Goal: Task Accomplishment & Management: Complete application form

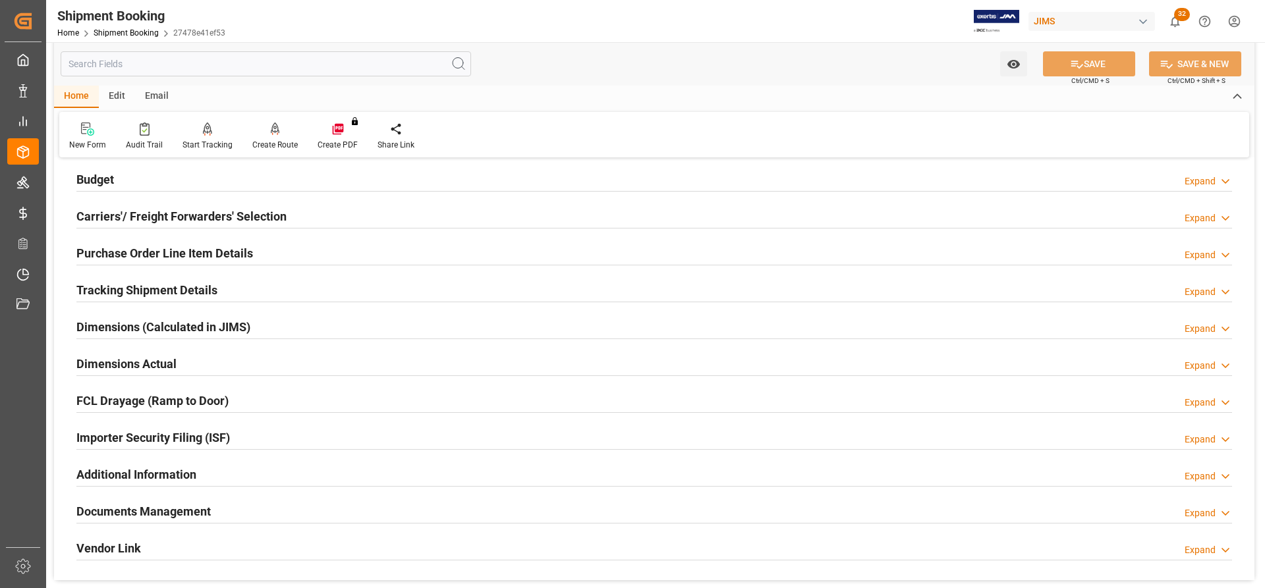
scroll to position [137, 0]
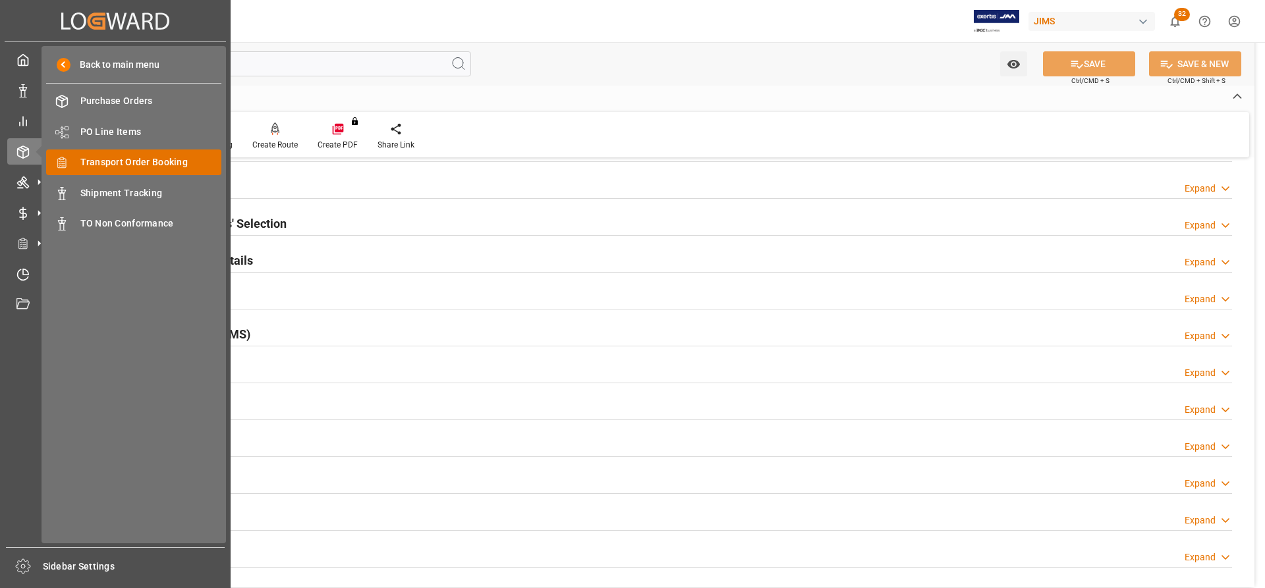
click at [107, 166] on span "Transport Order Booking" at bounding box center [151, 162] width 142 height 14
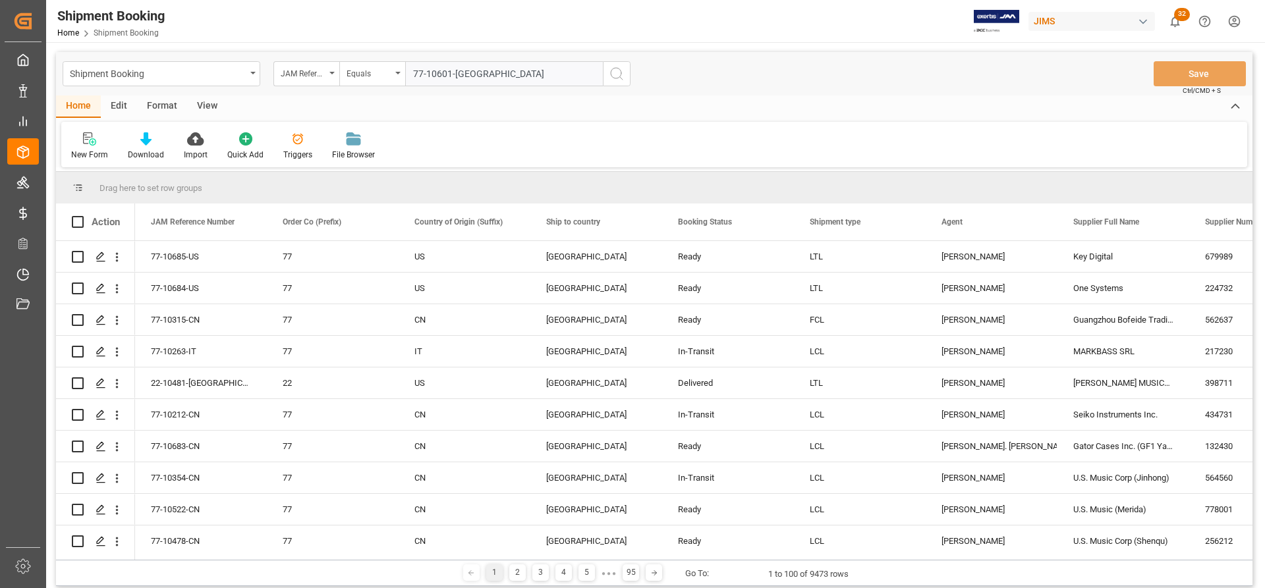
type input "77-10601-[GEOGRAPHIC_DATA]"
click at [626, 76] on button "search button" at bounding box center [617, 73] width 28 height 25
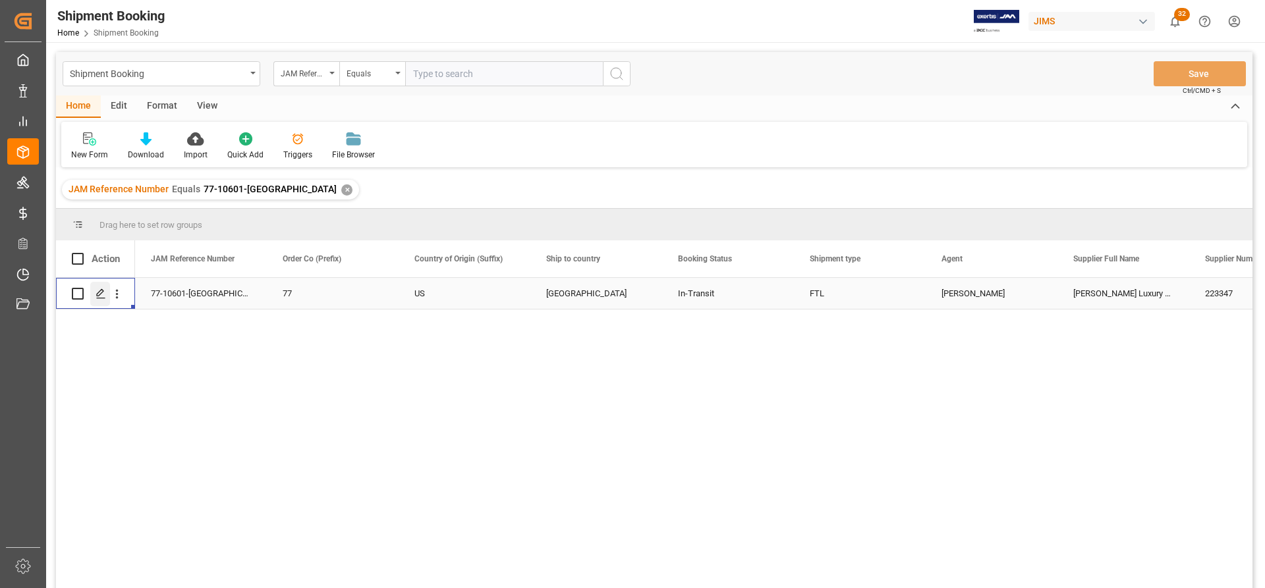
click at [100, 298] on line "Press SPACE to select this row." at bounding box center [101, 298] width 8 height 0
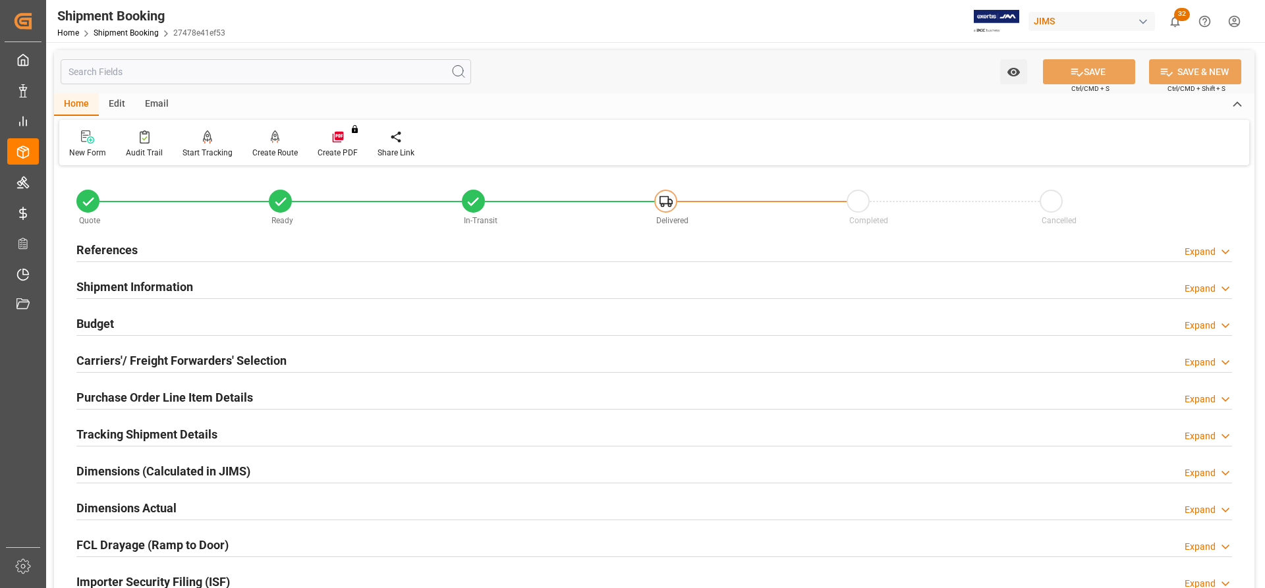
click at [107, 247] on h2 "References" at bounding box center [106, 250] width 61 height 18
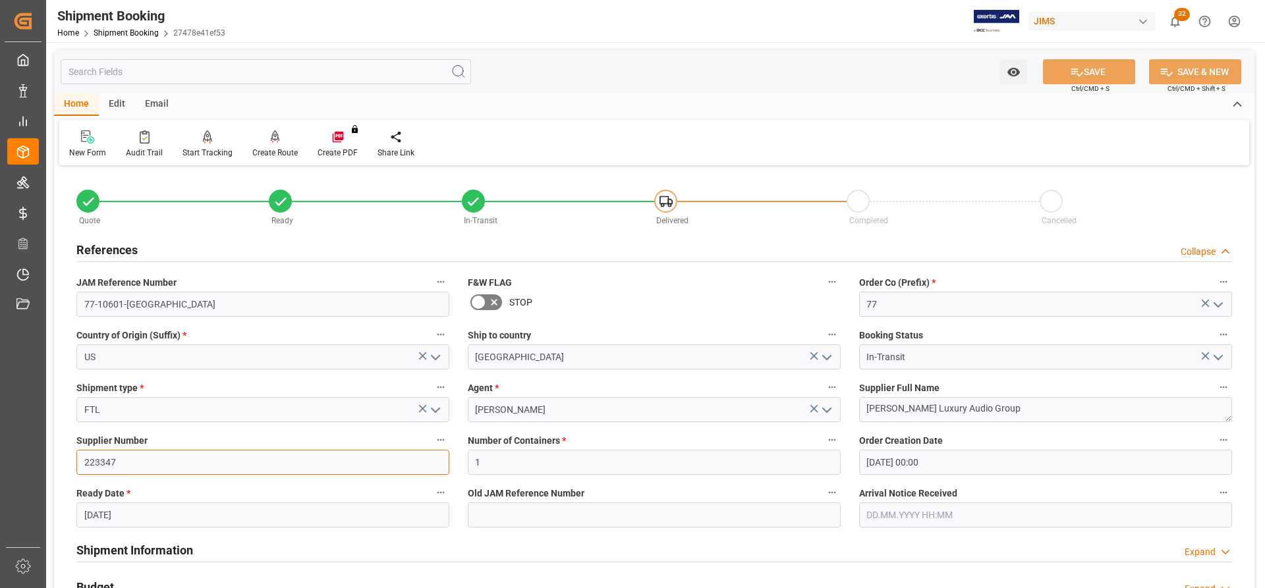
drag, startPoint x: 126, startPoint y: 462, endPoint x: 61, endPoint y: 460, distance: 65.2
click at [61, 460] on div "Quote Ready In-Transit Delivered Completed Cancelled References Collapse JAM Re…" at bounding box center [654, 578] width 1200 height 819
paste input "168204"
type input "168204"
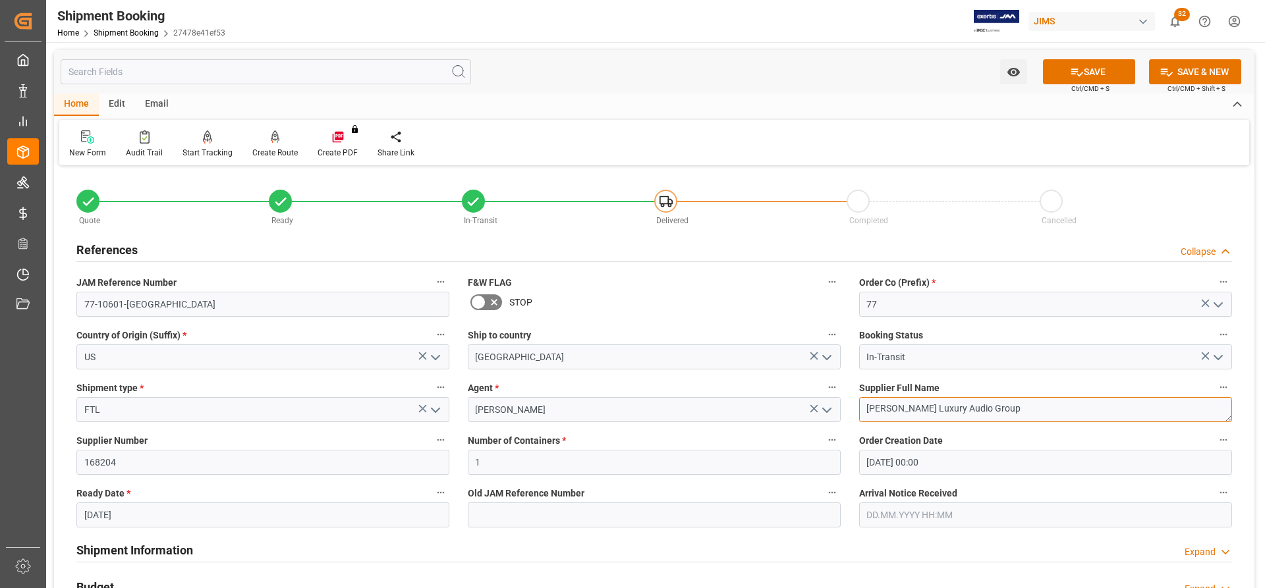
drag, startPoint x: 998, startPoint y: 412, endPoint x: 777, endPoint y: 412, distance: 221.3
click at [777, 412] on div "Quote Ready In-Transit Delivered Completed Cancelled References Collapse JAM Re…" at bounding box center [654, 578] width 1200 height 819
paste textarea "Multimedia"
type textarea "[PERSON_NAME] Multimedia"
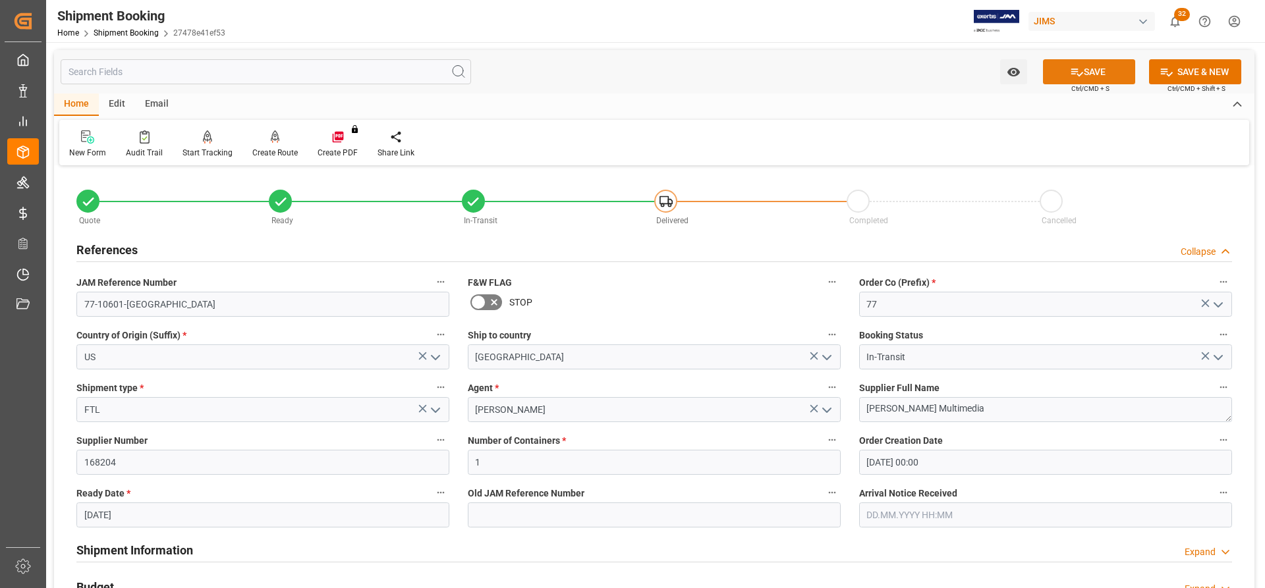
click at [1086, 68] on button "SAVE" at bounding box center [1089, 71] width 92 height 25
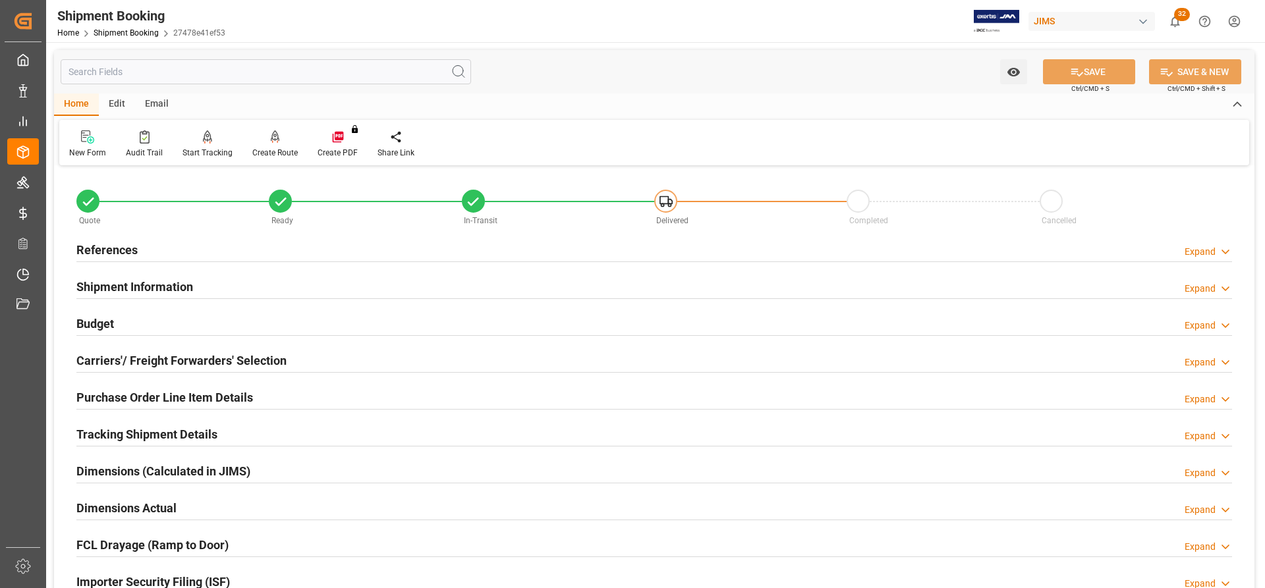
click at [102, 248] on h2 "References" at bounding box center [106, 250] width 61 height 18
click at [84, 146] on div "New Form" at bounding box center [87, 144] width 57 height 29
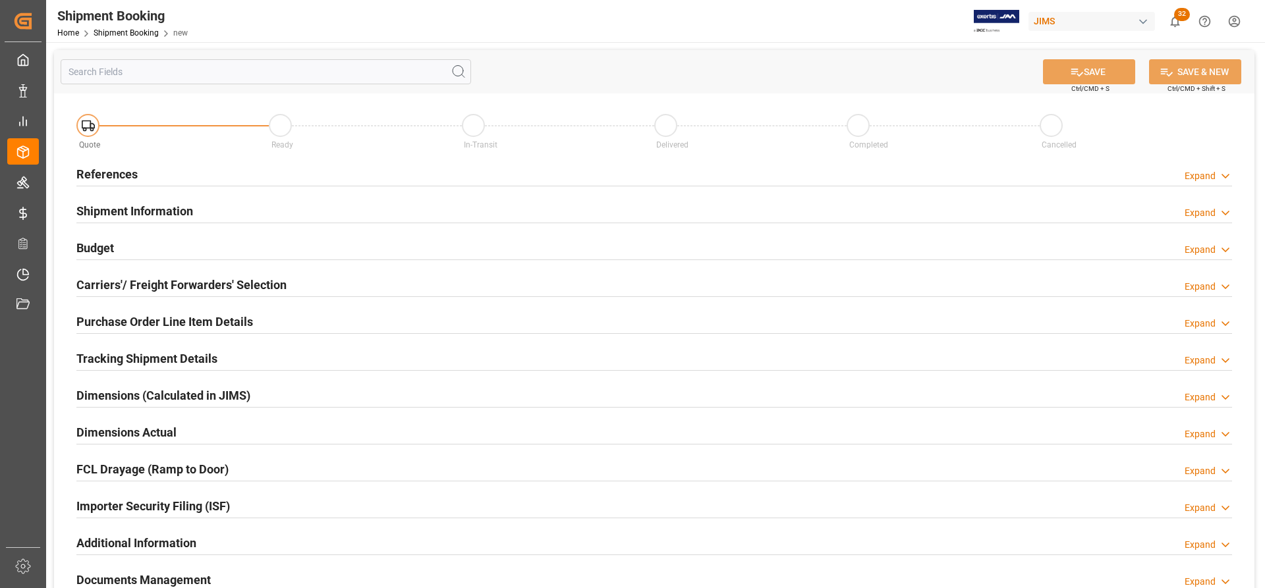
click at [114, 178] on h2 "References" at bounding box center [106, 174] width 61 height 18
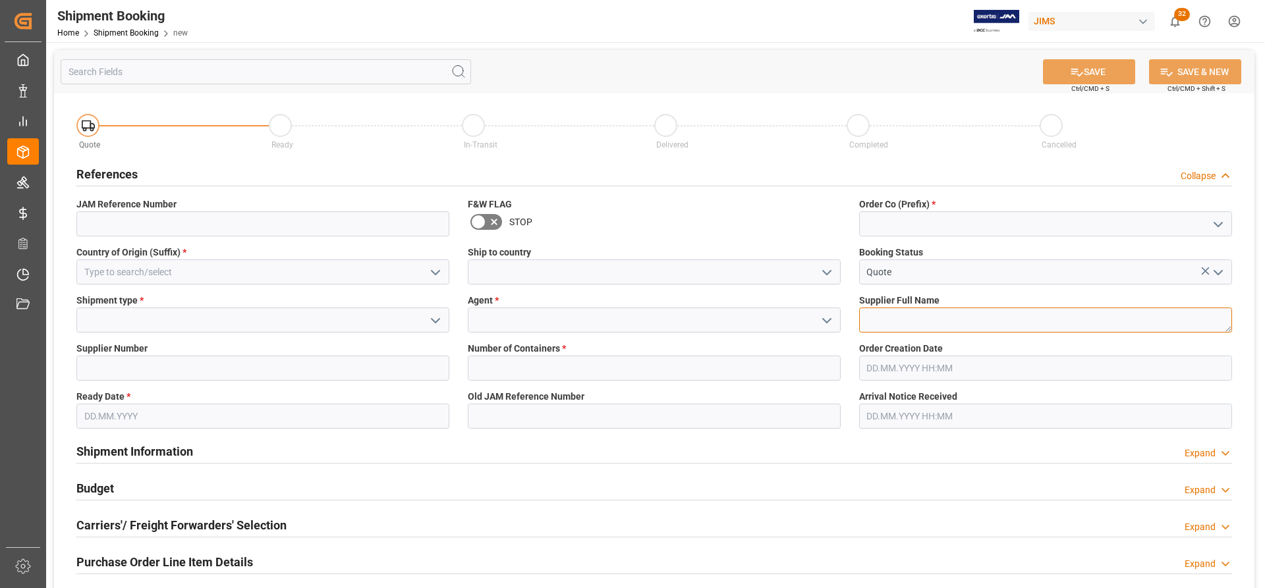
click at [898, 325] on textarea at bounding box center [1045, 320] width 373 height 25
paste textarea "[PERSON_NAME] Multimedia"
type textarea "[PERSON_NAME] Multimedia"
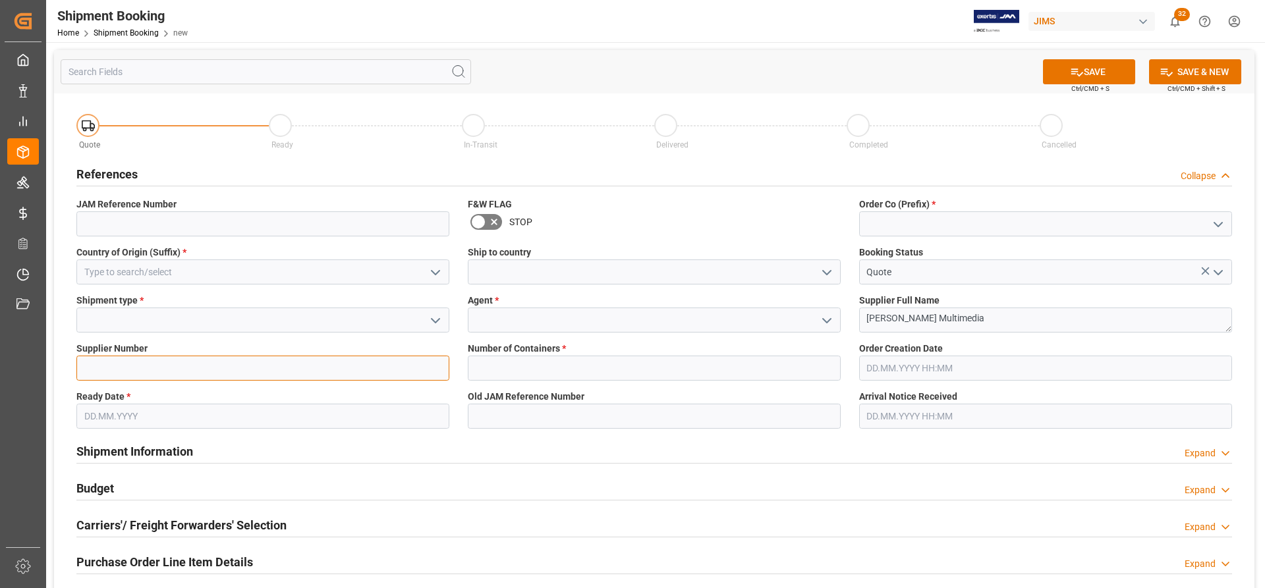
click at [86, 367] on input at bounding box center [262, 368] width 373 height 25
paste input "168204"
type input "168204"
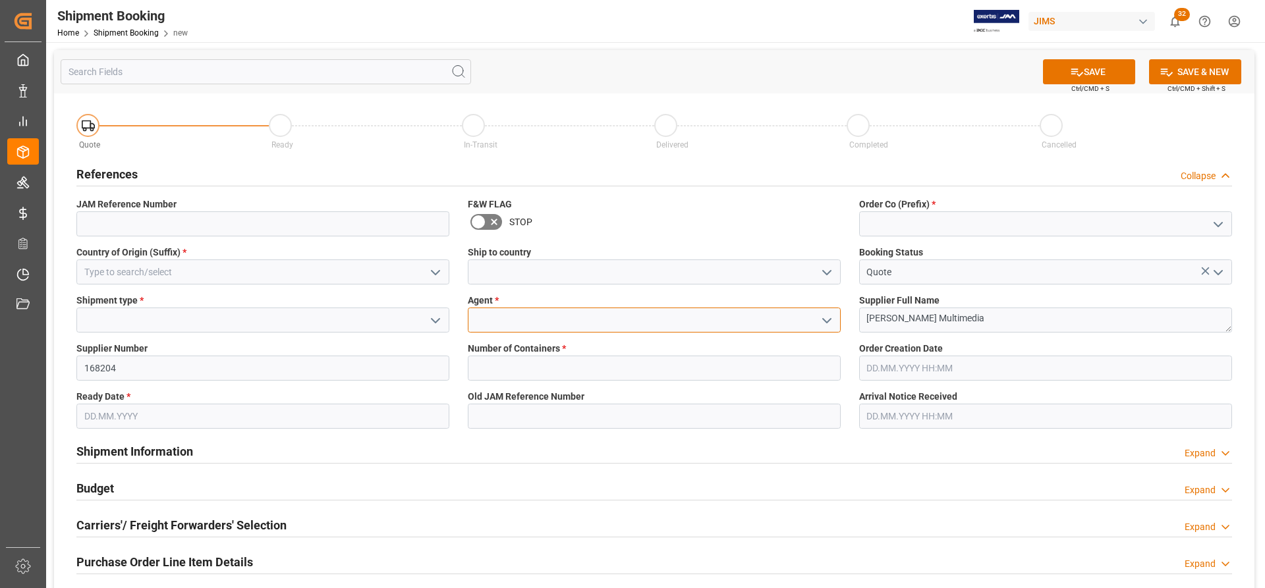
click at [511, 321] on input at bounding box center [654, 320] width 373 height 25
click at [823, 318] on icon "open menu" at bounding box center [827, 321] width 16 height 16
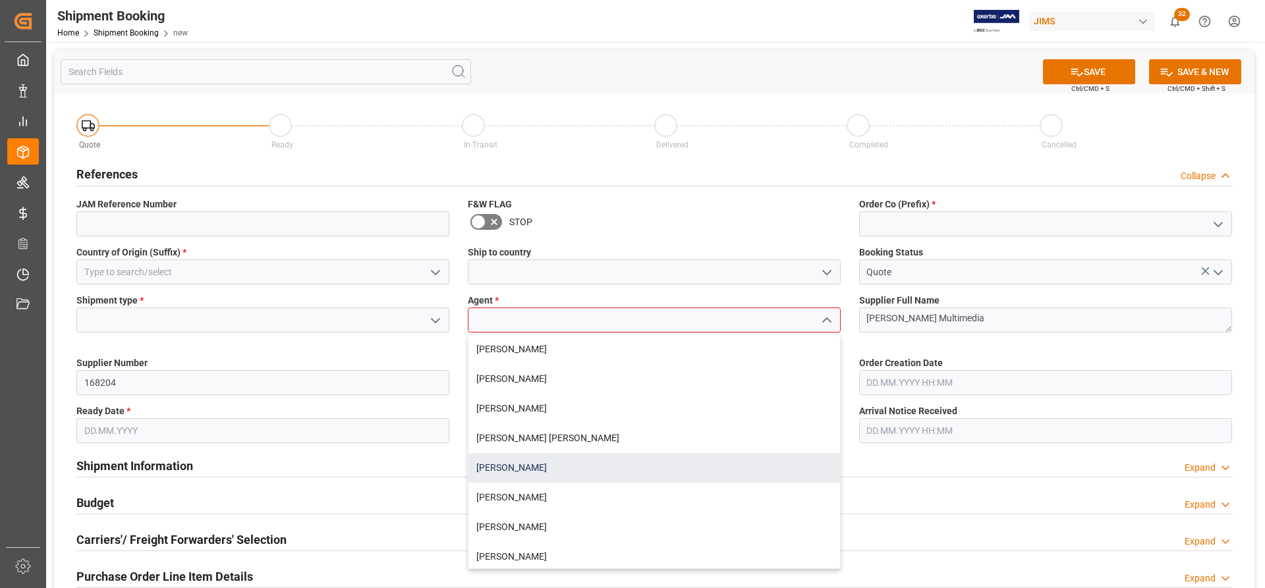
click at [522, 464] on div "[PERSON_NAME]" at bounding box center [654, 468] width 372 height 30
type input "[PERSON_NAME]"
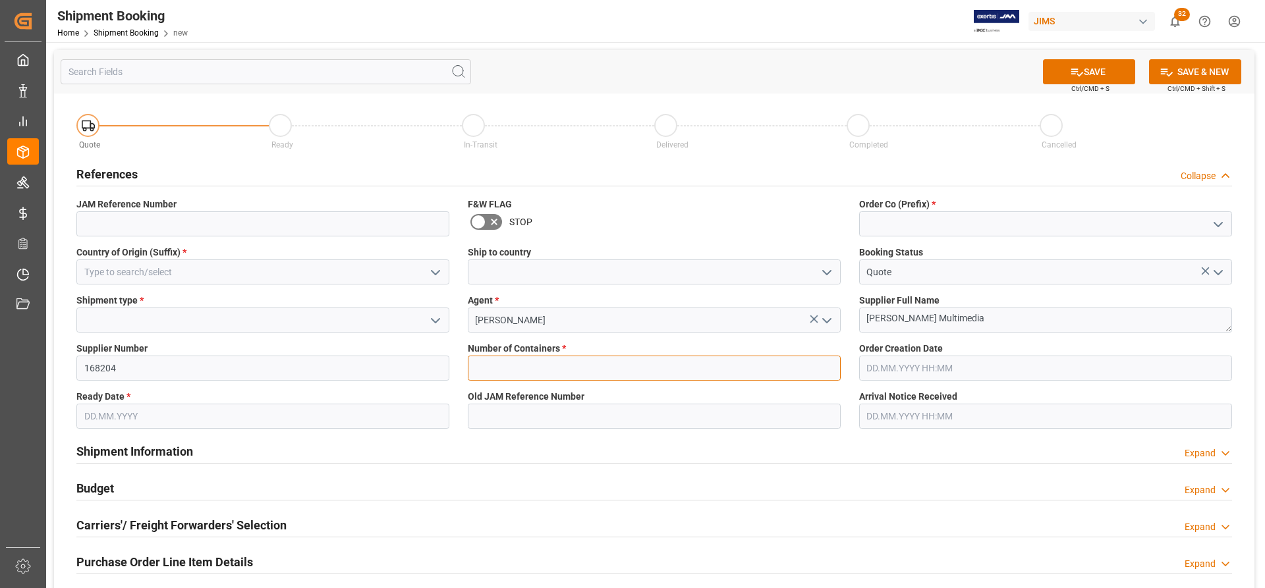
click at [503, 373] on input "text" at bounding box center [654, 368] width 373 height 25
click at [506, 371] on input "text" at bounding box center [654, 368] width 373 height 25
click at [435, 272] on icon "open menu" at bounding box center [436, 273] width 16 height 16
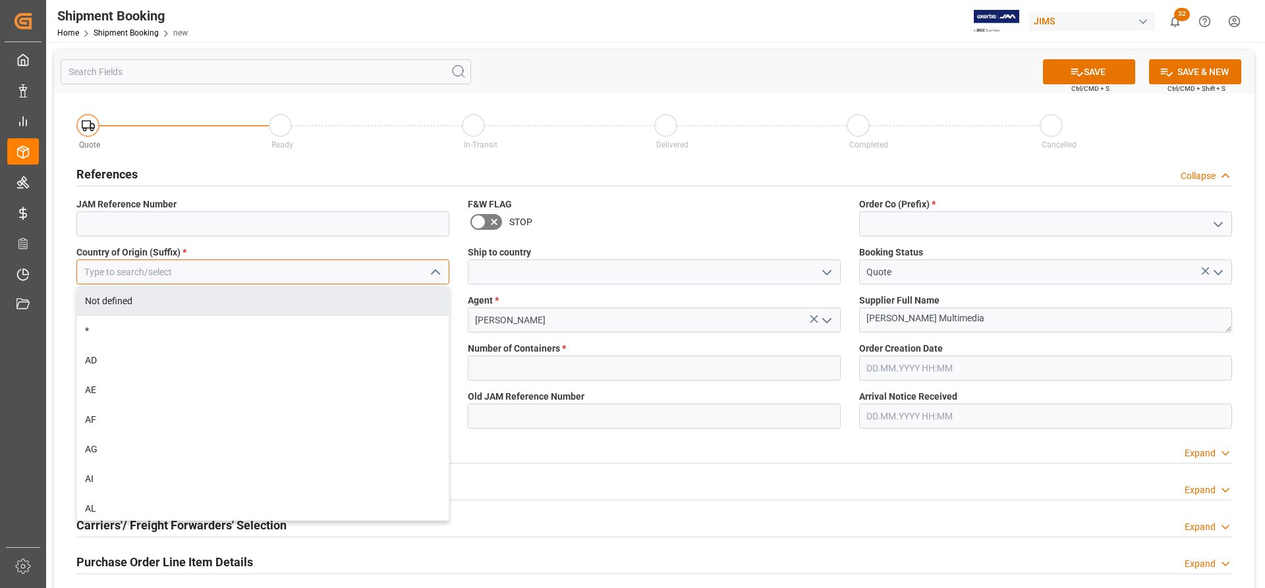
click at [141, 277] on input at bounding box center [262, 272] width 373 height 25
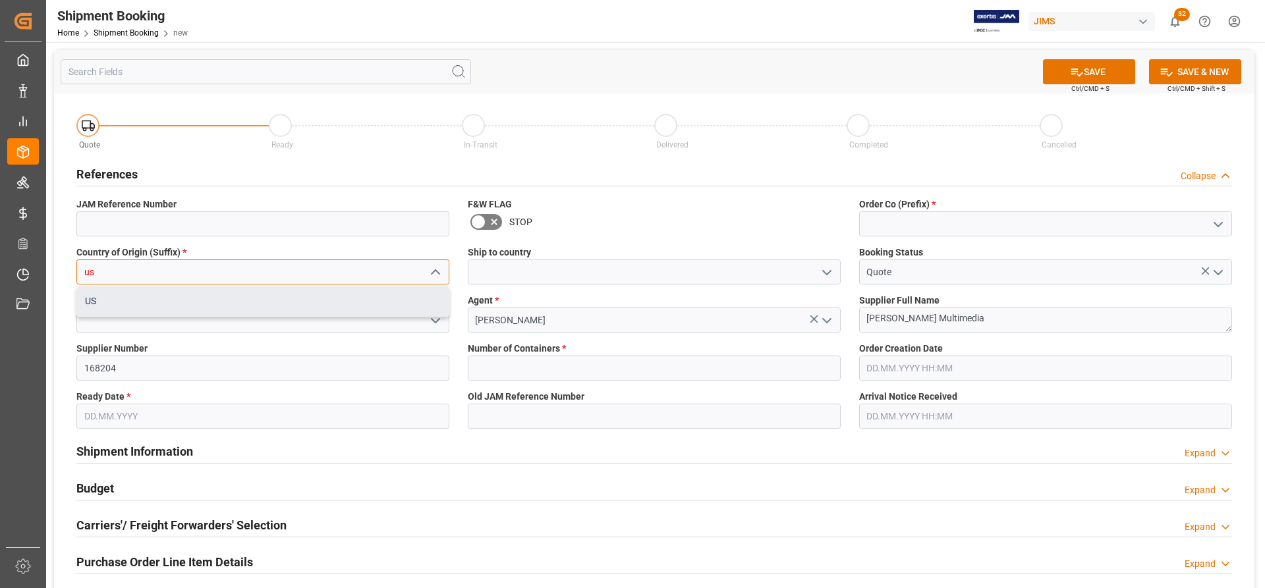
click at [135, 313] on div "US" at bounding box center [263, 302] width 372 height 30
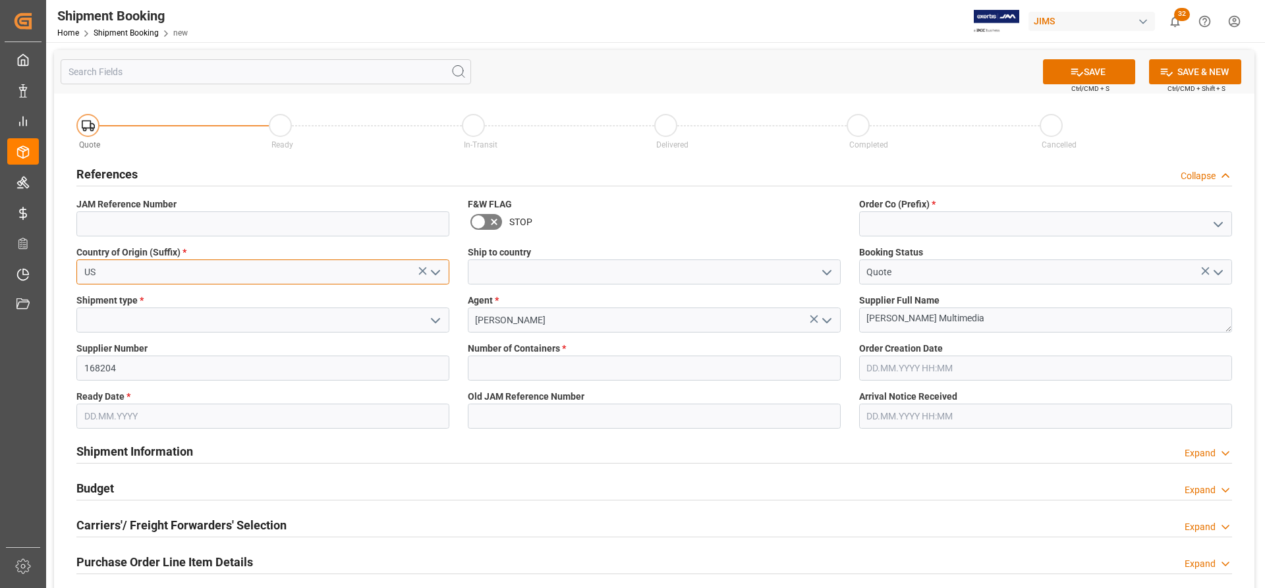
type input "US"
click at [831, 272] on icon "open menu" at bounding box center [827, 273] width 16 height 16
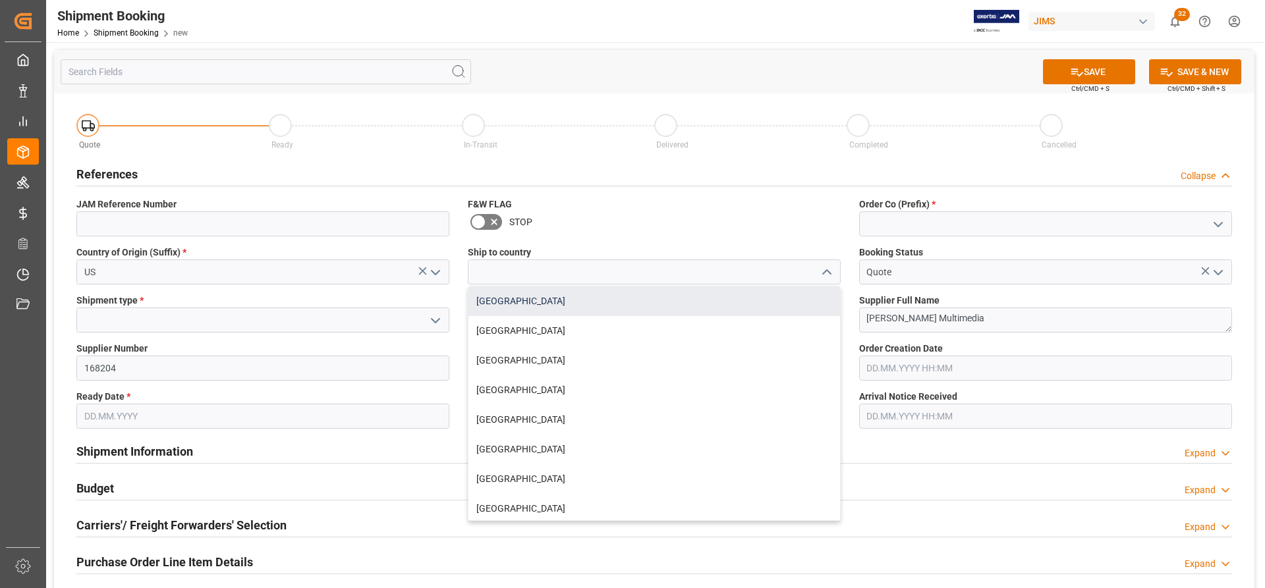
click at [511, 304] on div "[GEOGRAPHIC_DATA]" at bounding box center [654, 302] width 372 height 30
type input "[GEOGRAPHIC_DATA]"
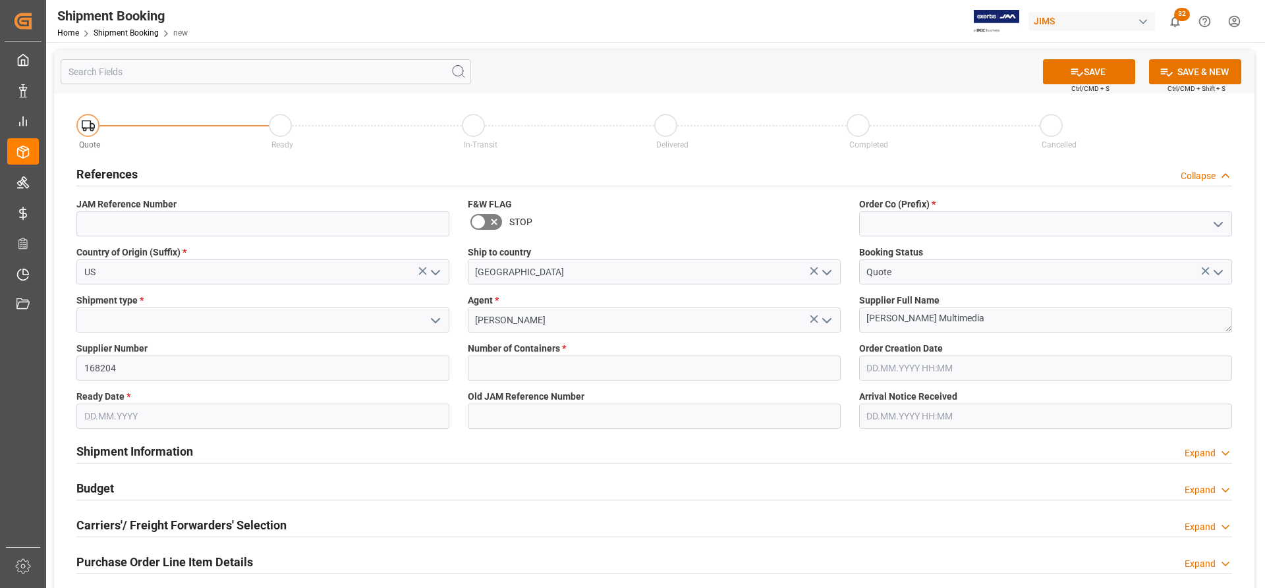
click at [968, 363] on input "text" at bounding box center [1045, 368] width 373 height 25
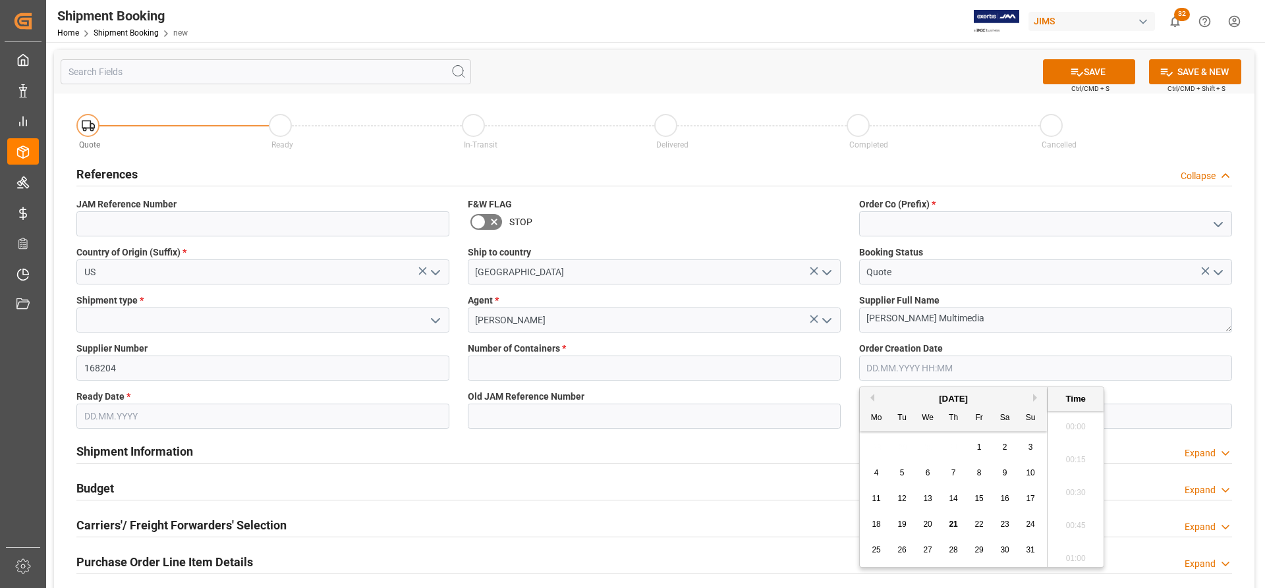
scroll to position [2080, 0]
click at [954, 527] on span "21" at bounding box center [953, 524] width 9 height 9
type input "[DATE] 00:00"
click at [96, 414] on input "text" at bounding box center [262, 416] width 373 height 25
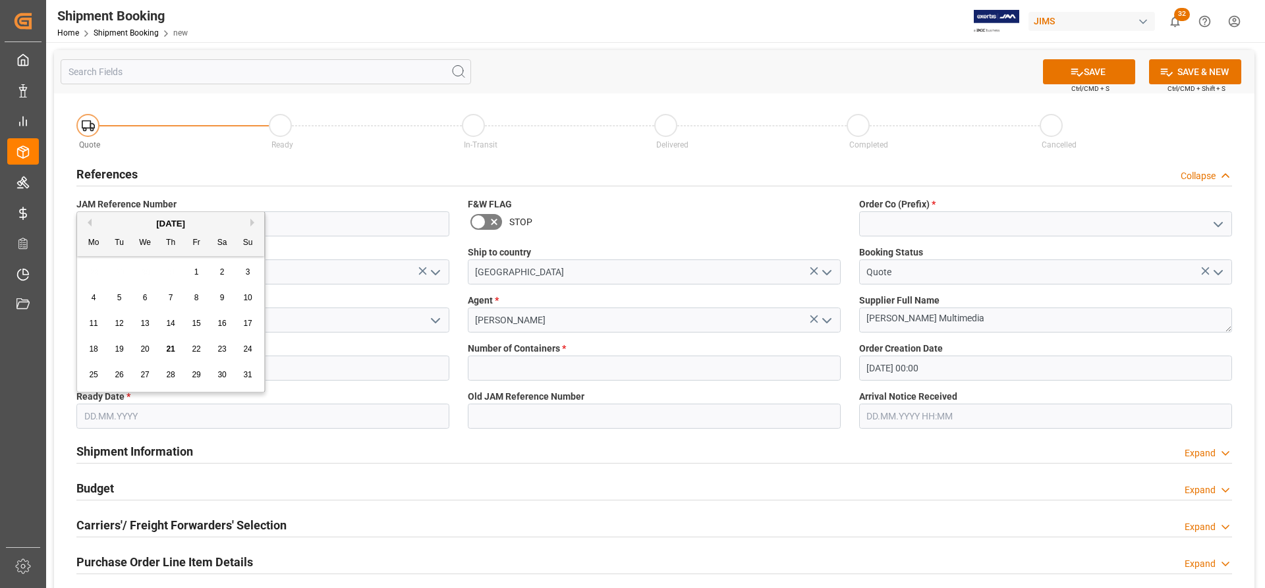
click at [144, 379] on span "27" at bounding box center [144, 374] width 9 height 9
type input "[DATE]"
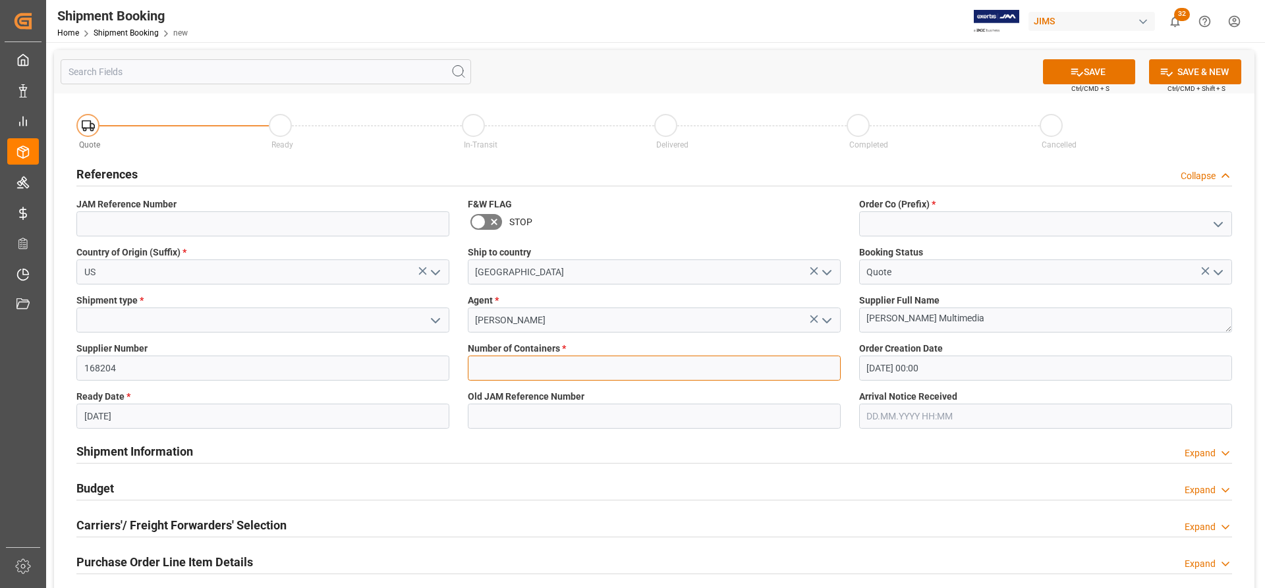
click at [561, 366] on input "text" at bounding box center [654, 368] width 373 height 25
type input "0"
click at [1221, 221] on icon "open menu" at bounding box center [1218, 225] width 16 height 16
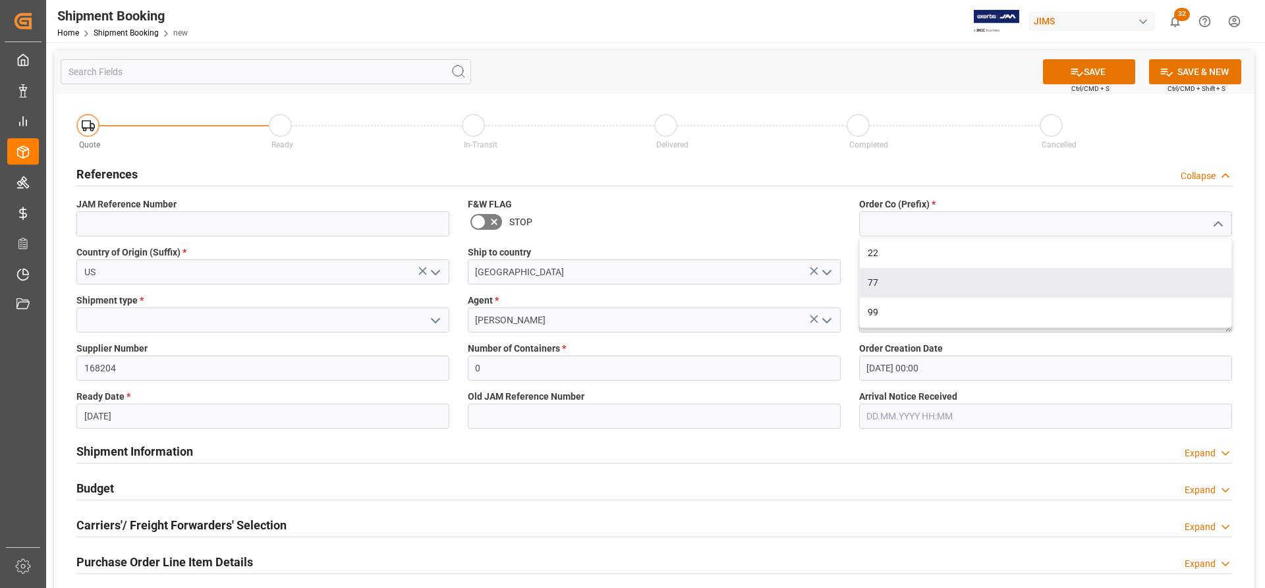
click at [890, 287] on div "77" at bounding box center [1046, 283] width 372 height 30
type input "77"
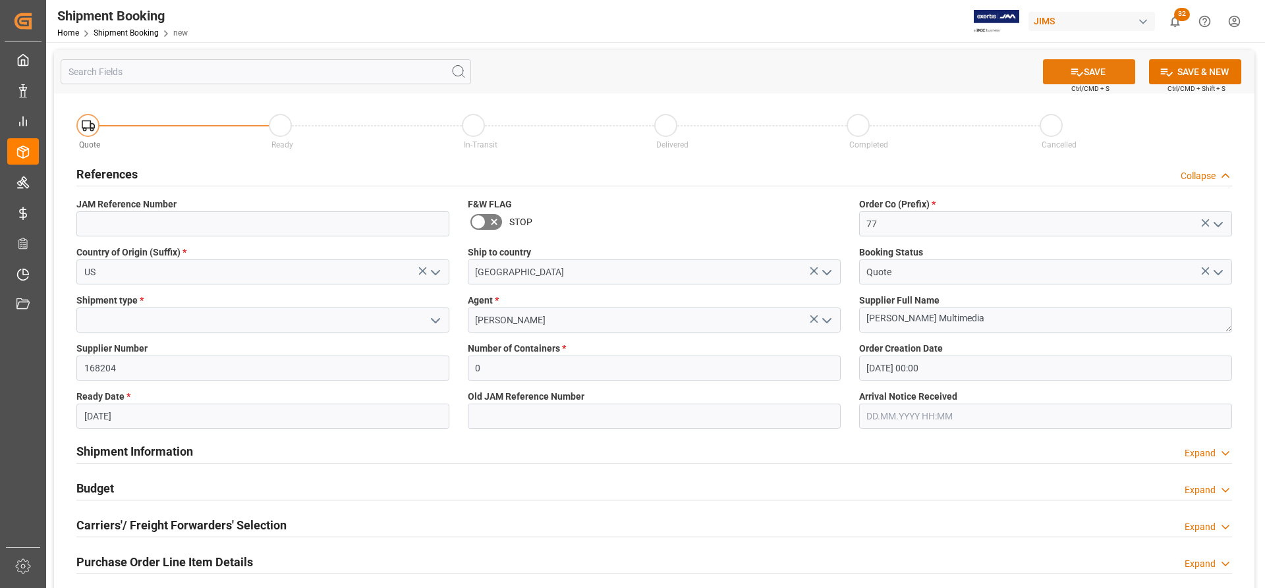
click at [1093, 69] on button "SAVE" at bounding box center [1089, 71] width 92 height 25
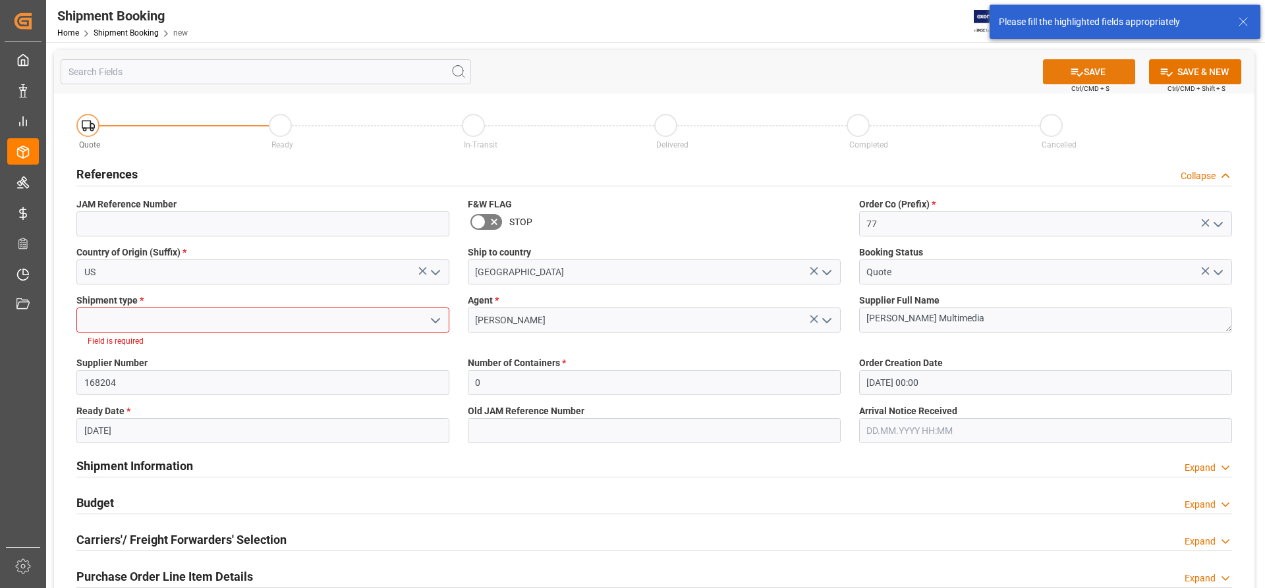
scroll to position [5, 0]
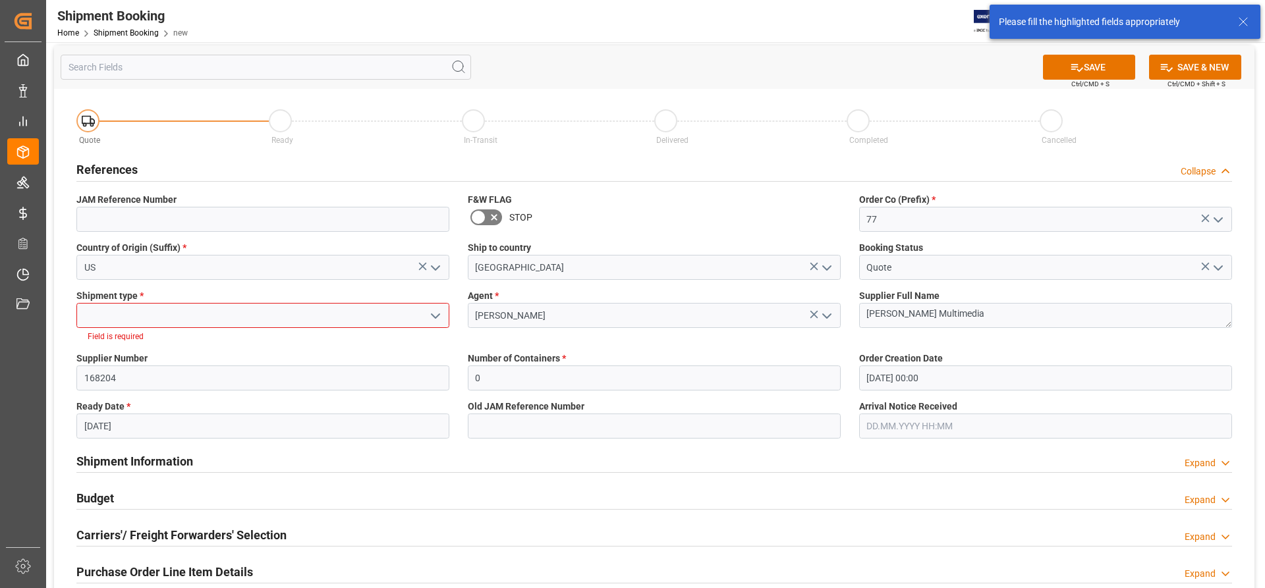
click at [435, 313] on icon "open menu" at bounding box center [436, 316] width 16 height 16
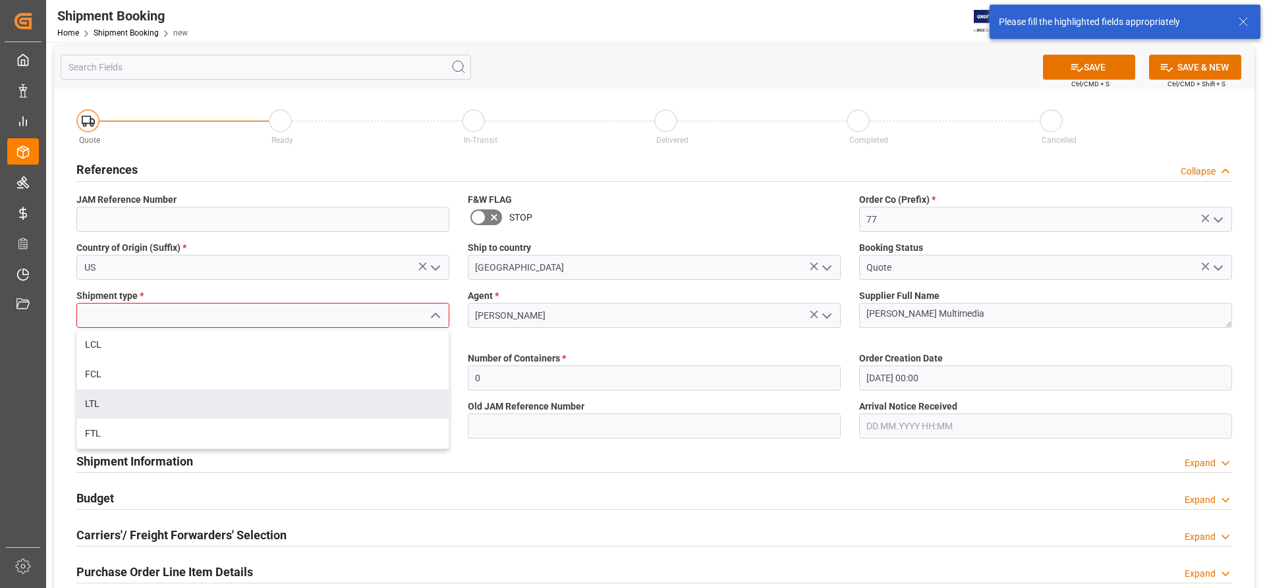
click at [149, 407] on div "LTL" at bounding box center [263, 404] width 372 height 30
type input "LTL"
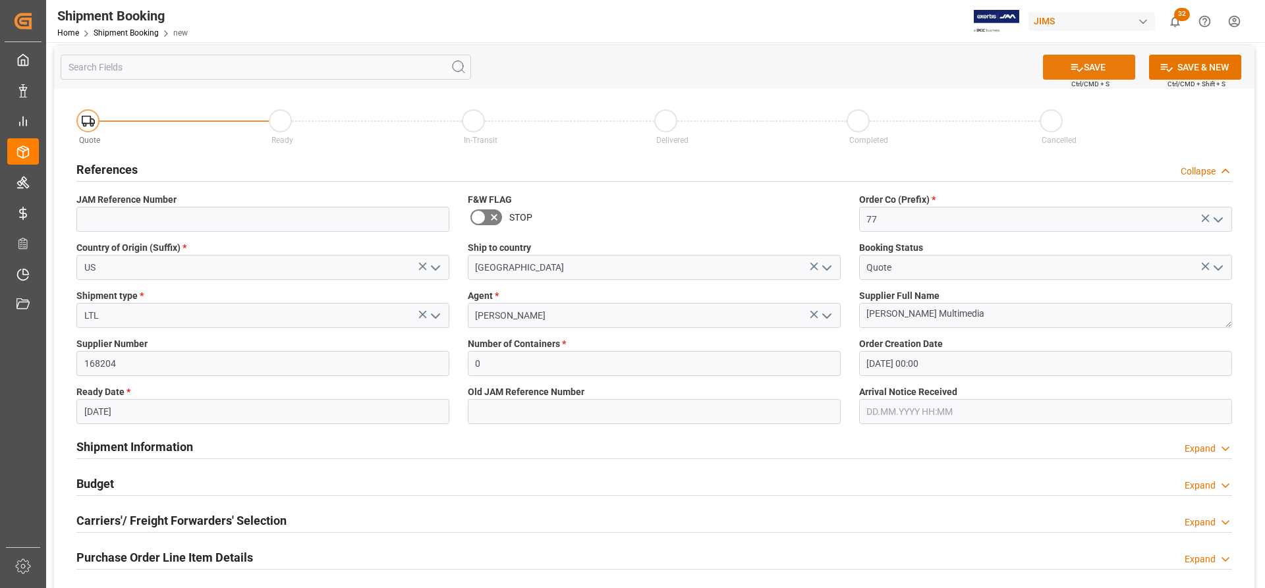
click at [1095, 66] on button "SAVE" at bounding box center [1089, 67] width 92 height 25
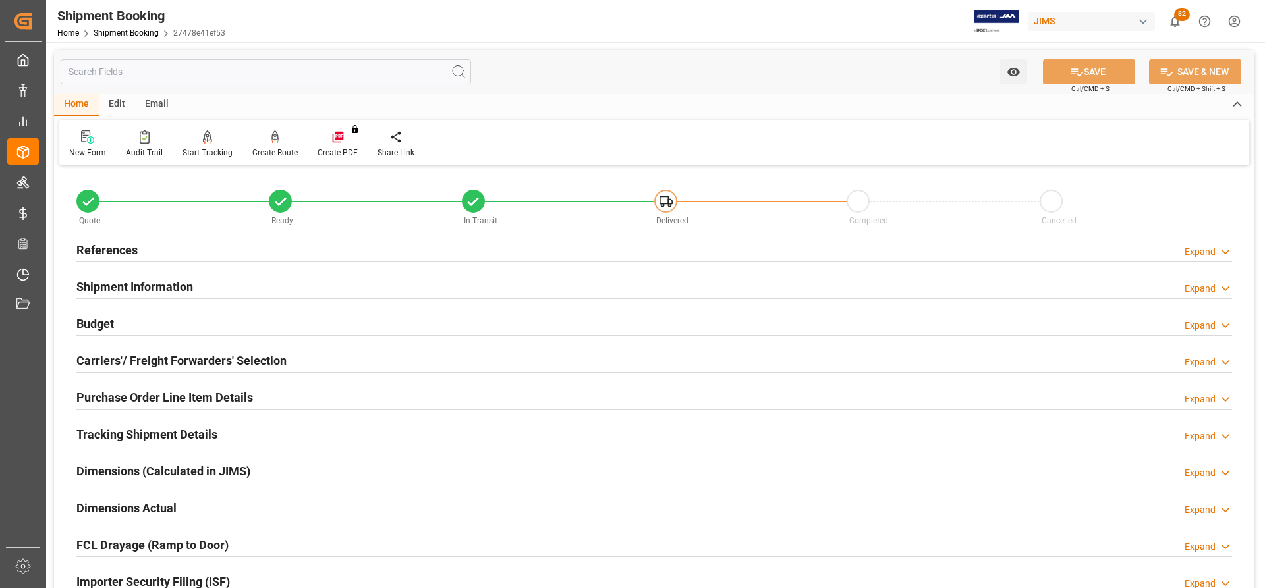
click at [96, 247] on h2 "References" at bounding box center [106, 250] width 61 height 18
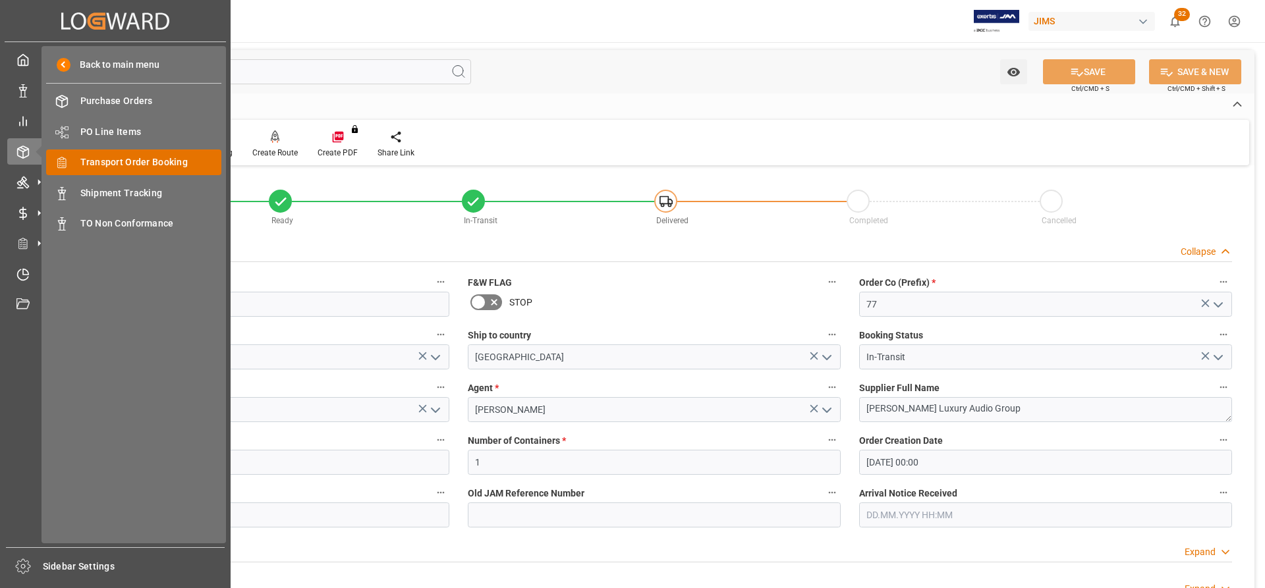
click at [108, 163] on span "Transport Order Booking" at bounding box center [151, 162] width 142 height 14
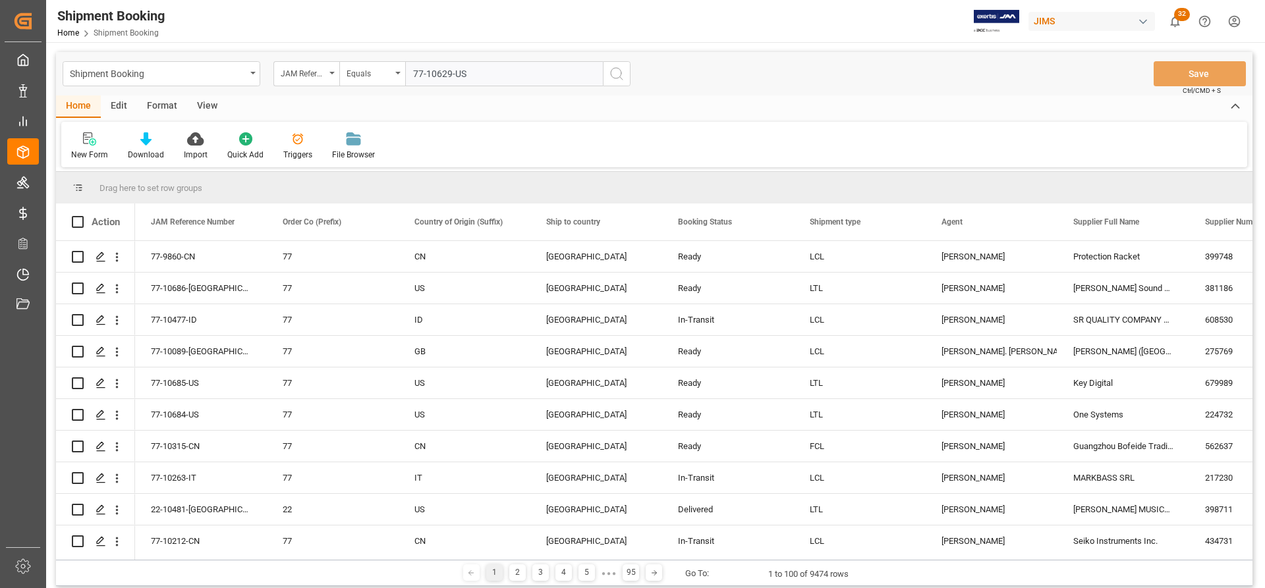
type input "77-10629-US"
click at [612, 68] on icon "search button" at bounding box center [617, 74] width 16 height 16
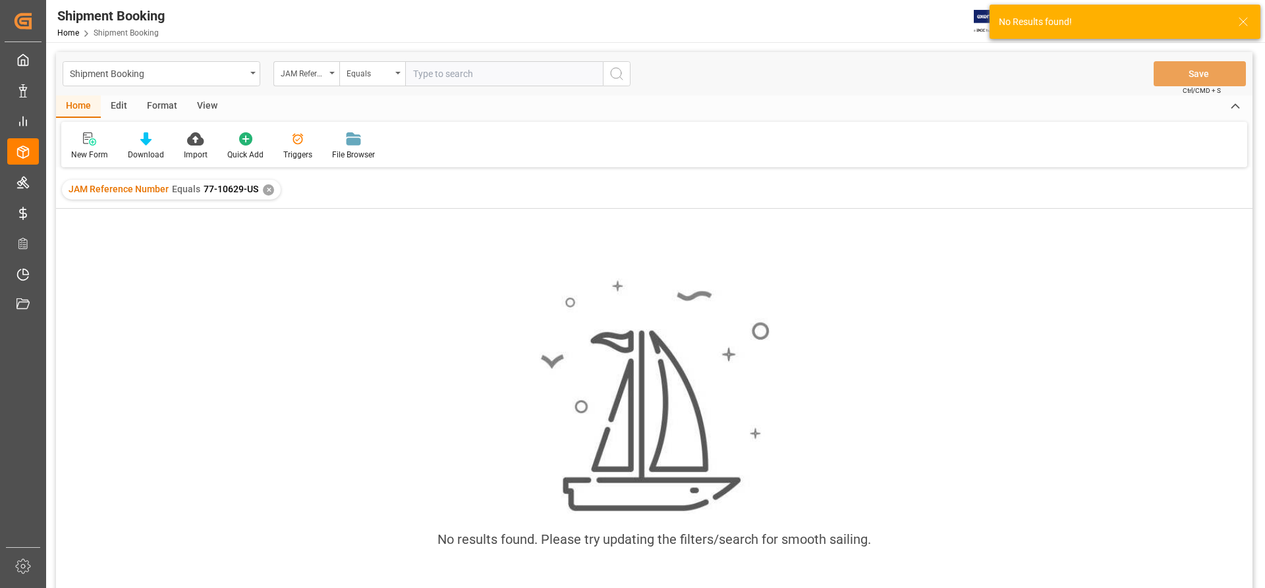
click at [261, 190] on div "JAM Reference Number Equals 77-10629-US ✕" at bounding box center [171, 190] width 219 height 20
click at [269, 189] on div "✕" at bounding box center [268, 189] width 11 height 11
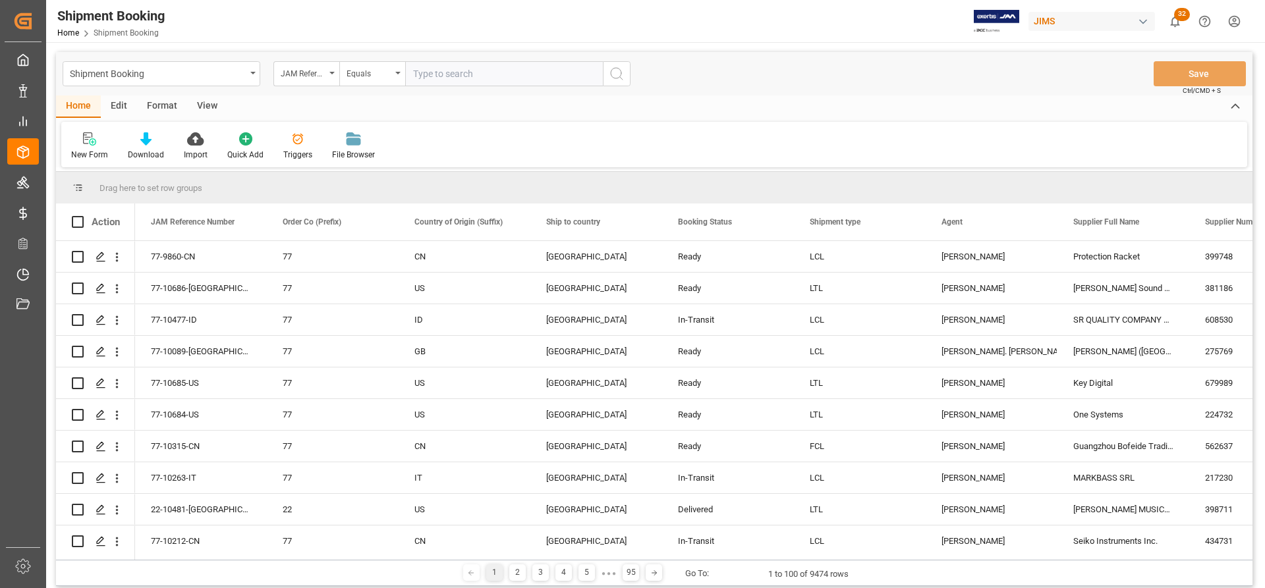
paste input "77-10629-US"
type input "77-10629-US"
click at [619, 78] on icon "search button" at bounding box center [617, 74] width 16 height 16
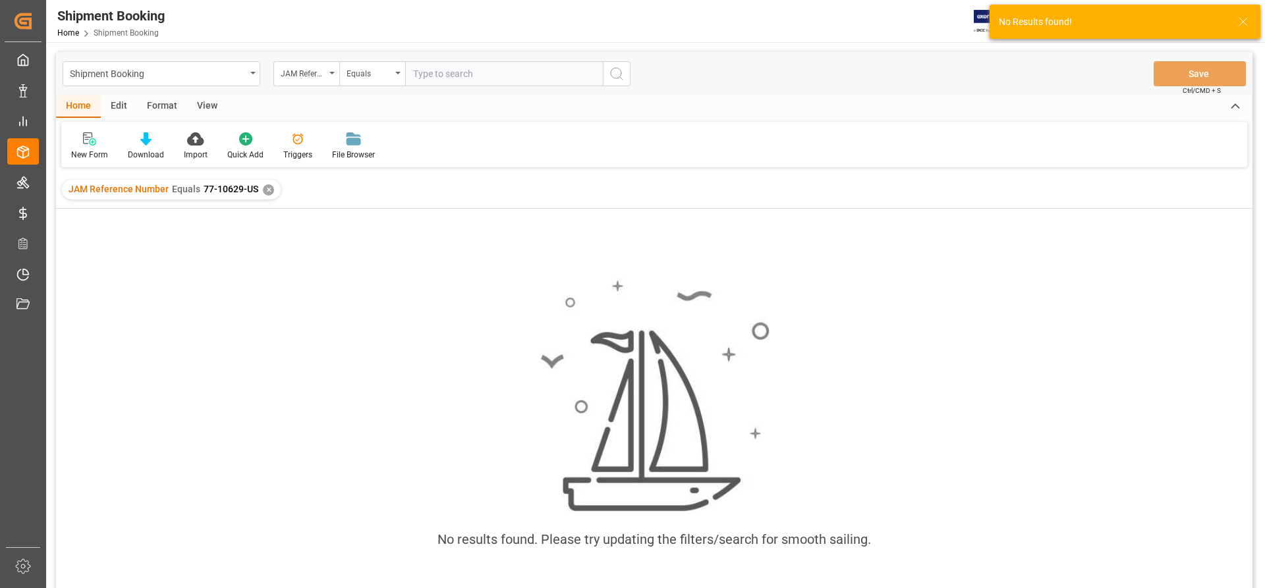
click at [264, 187] on div "✕" at bounding box center [268, 189] width 11 height 11
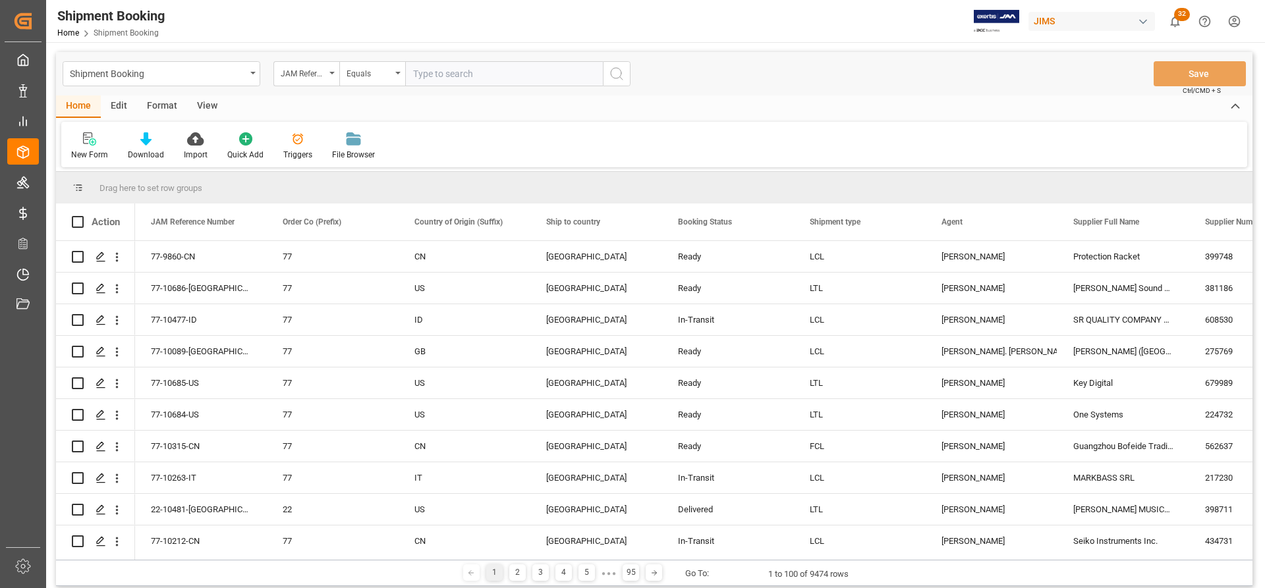
paste input "77-10629-US"
click at [418, 74] on input "77-10629-US" at bounding box center [504, 73] width 198 height 25
click at [416, 73] on input "77-10629-US" at bounding box center [504, 73] width 198 height 25
type input "77-10629-US"
click at [617, 76] on icon "search button" at bounding box center [617, 74] width 16 height 16
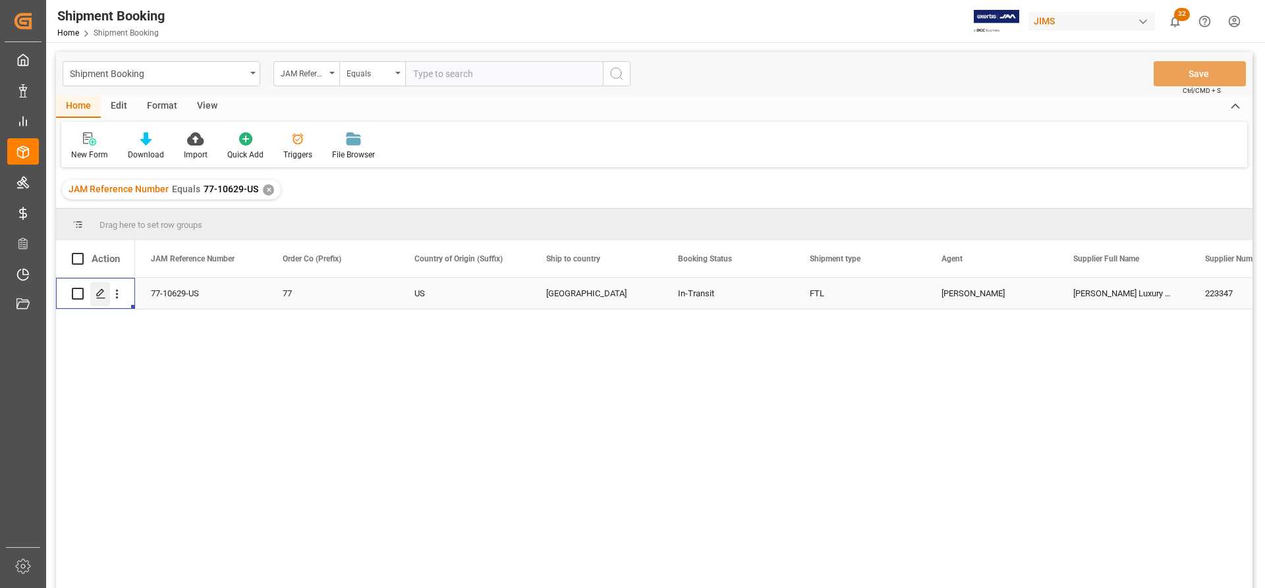
click at [103, 302] on div "Press SPACE to select this row." at bounding box center [100, 294] width 20 height 24
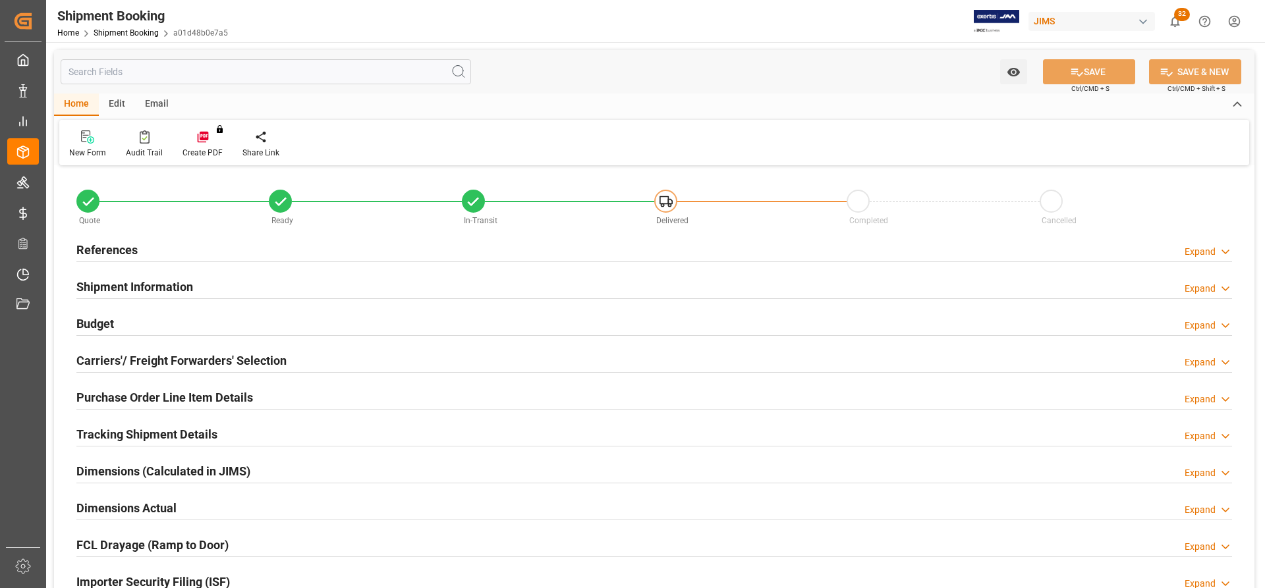
type input "1"
type input "18.08.2025 00:00"
type input "[DATE]"
click at [165, 358] on h2 "Carriers'/ Freight Forwarders' Selection" at bounding box center [181, 361] width 210 height 18
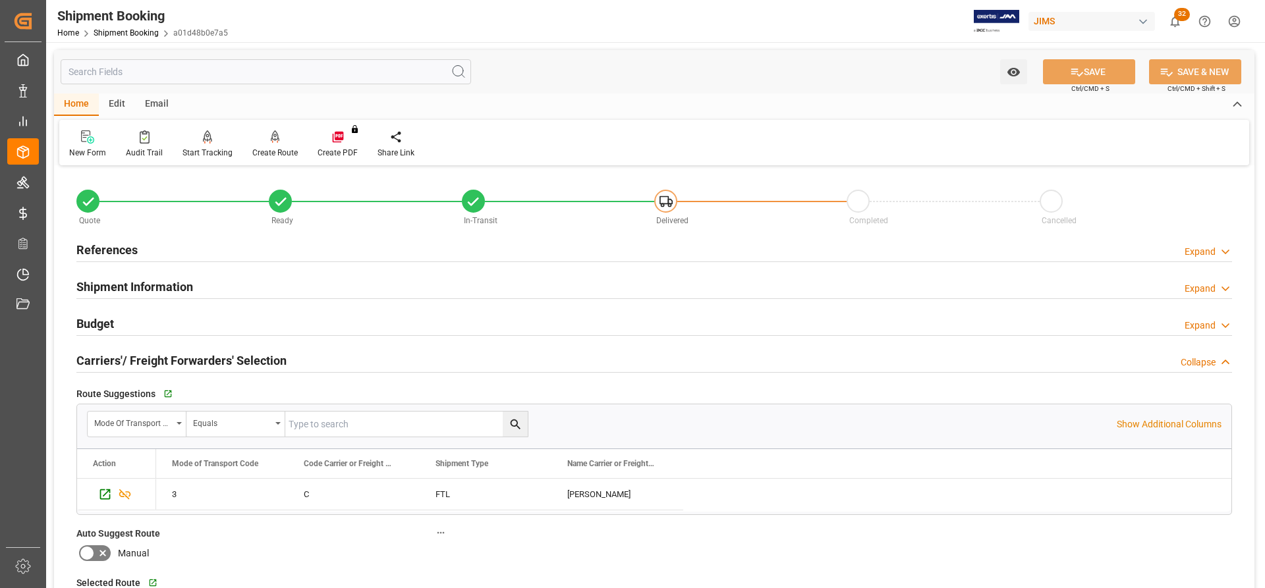
click at [121, 254] on h2 "References" at bounding box center [106, 250] width 61 height 18
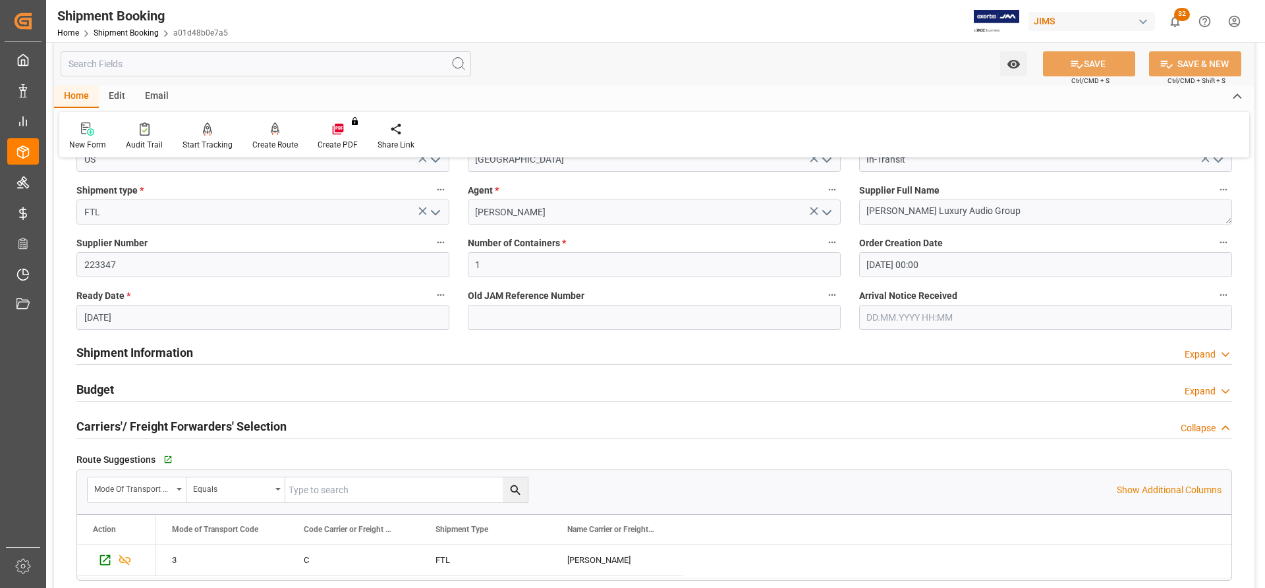
scroll to position [132, 0]
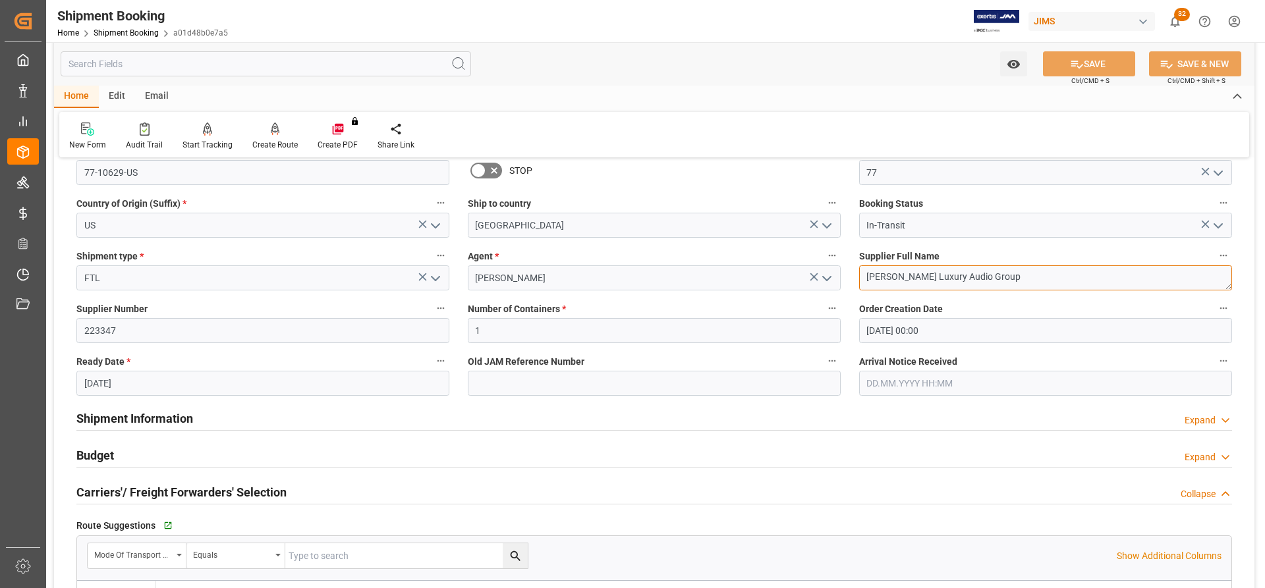
drag, startPoint x: 1010, startPoint y: 276, endPoint x: 839, endPoint y: 266, distance: 171.6
paste textarea "Multimedia"
type textarea "[PERSON_NAME] Multimedia"
drag, startPoint x: 137, startPoint y: 337, endPoint x: 63, endPoint y: 336, distance: 74.4
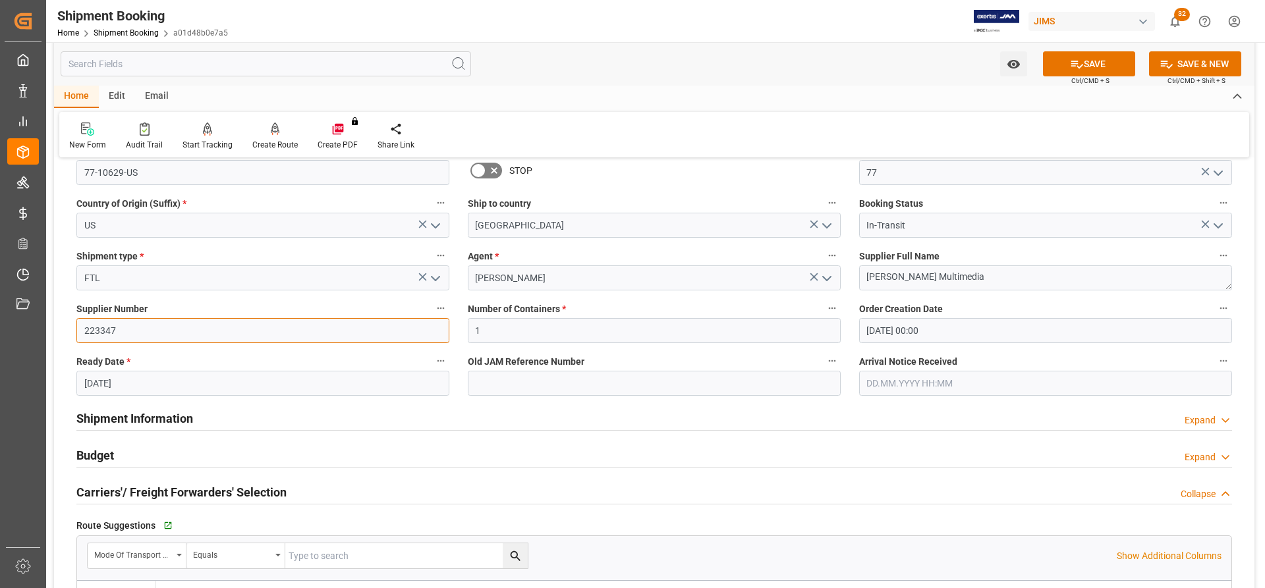
paste input "168204"
type input "168204"
click at [1113, 65] on button "SAVE" at bounding box center [1089, 63] width 92 height 25
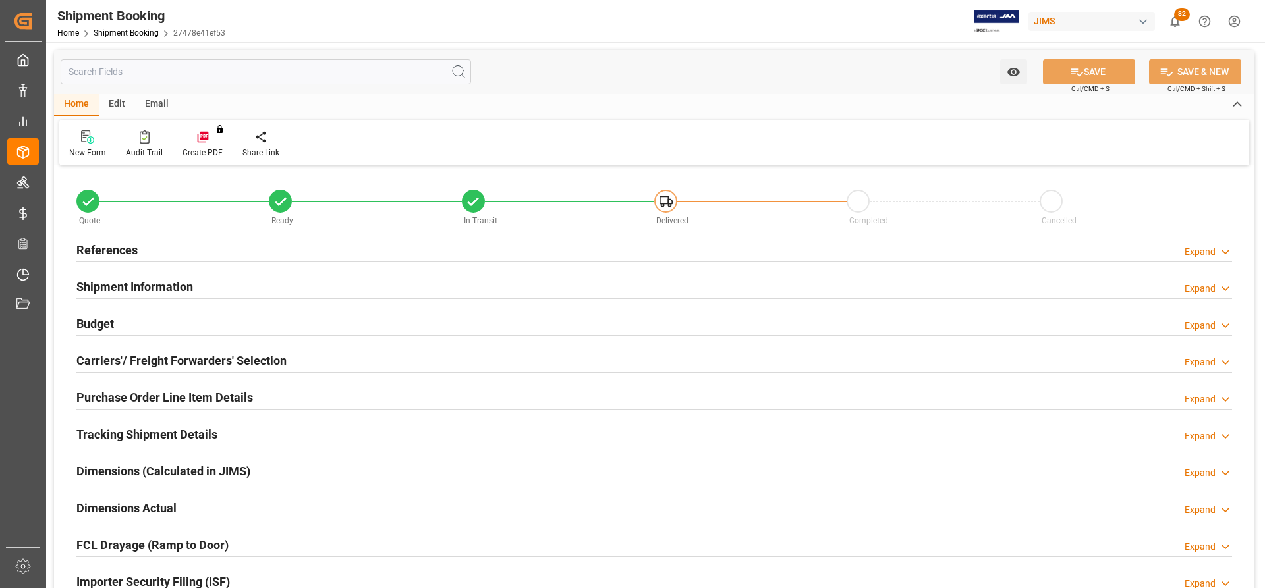
type input "1"
type input "[DATE] 00:00"
type input "[DATE]"
click at [103, 247] on h2 "References" at bounding box center [106, 250] width 61 height 18
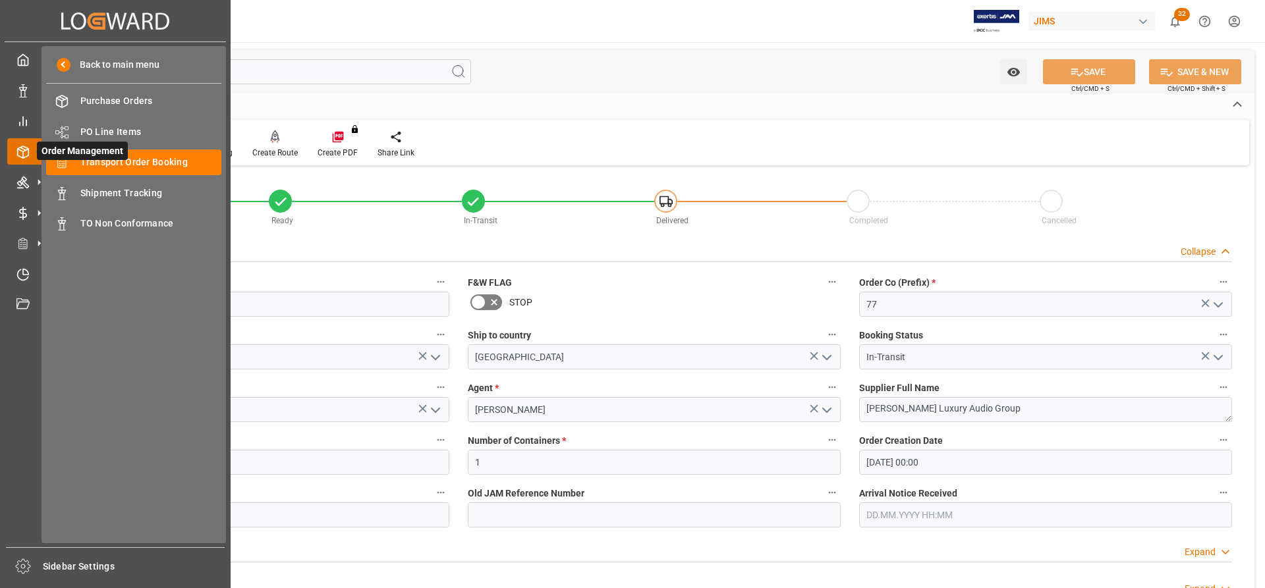
click at [22, 157] on icon at bounding box center [22, 152] width 13 height 13
click at [101, 163] on span "Transport Order Booking" at bounding box center [151, 162] width 142 height 14
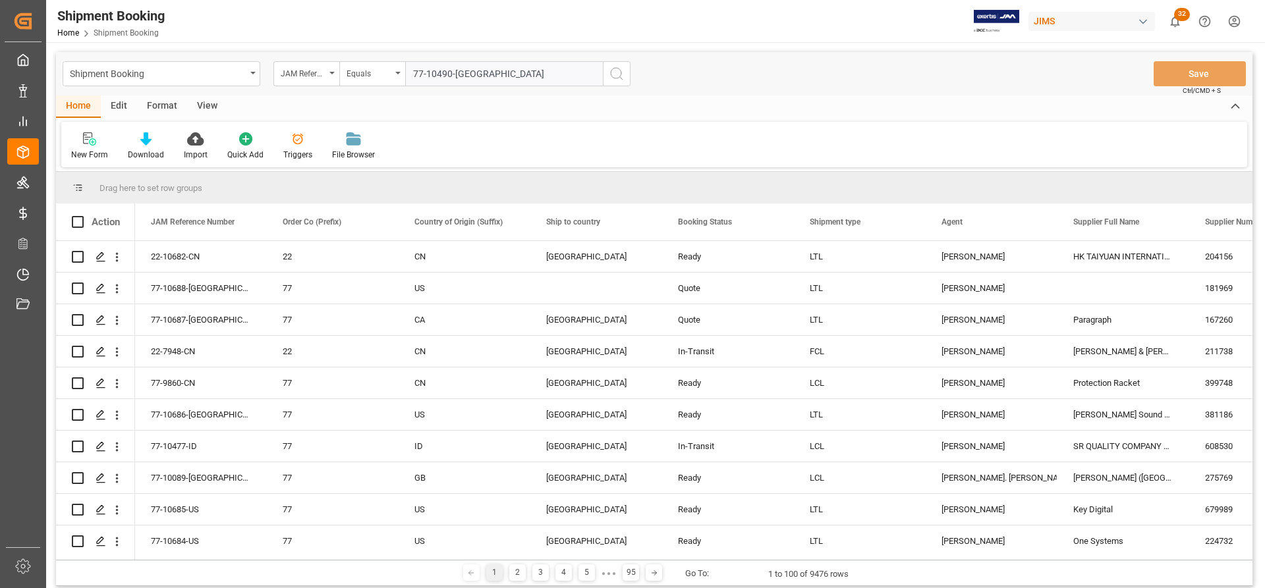
type input "77-10490-[GEOGRAPHIC_DATA]"
click at [617, 77] on icon "search button" at bounding box center [617, 74] width 16 height 16
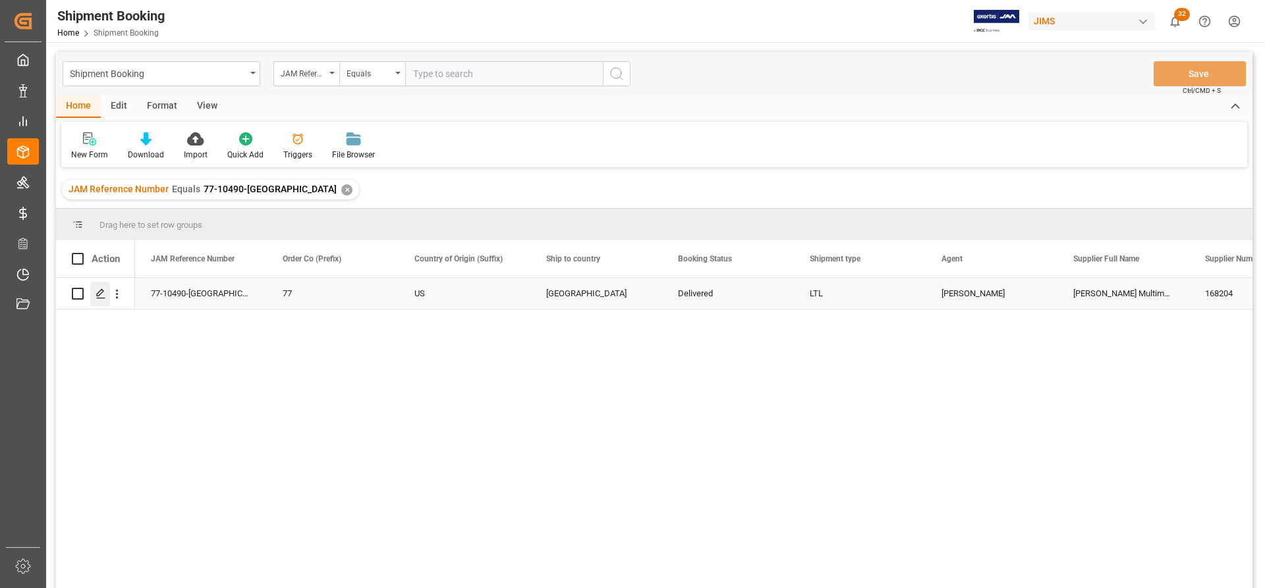
click at [97, 294] on icon "Press SPACE to select this row." at bounding box center [101, 294] width 11 height 11
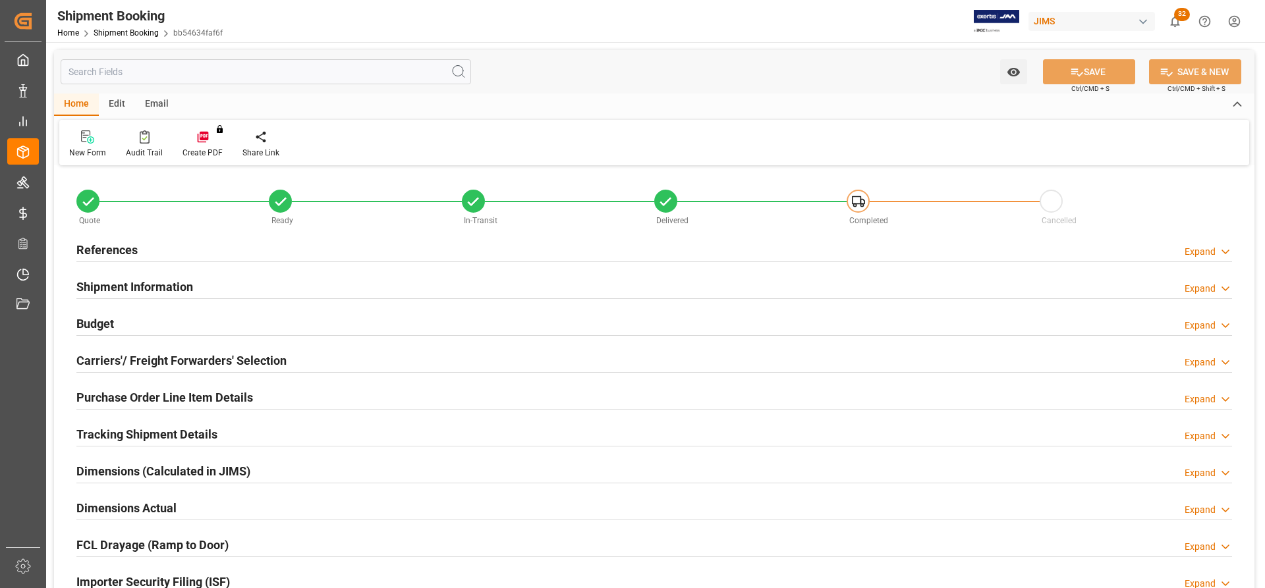
type input "0"
type input "[DATE] 00:00"
type input "[DATE]"
click at [115, 249] on h2 "References" at bounding box center [106, 250] width 61 height 18
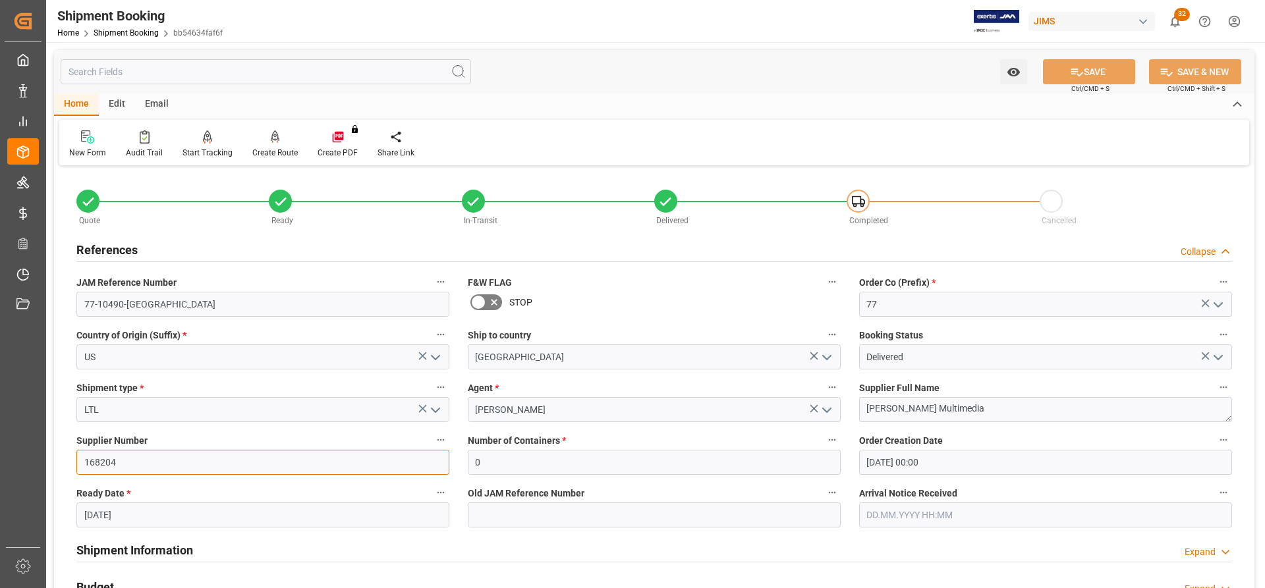
drag, startPoint x: 130, startPoint y: 463, endPoint x: 69, endPoint y: 458, distance: 61.4
click at [69, 458] on div "Supplier Number 168204" at bounding box center [262, 453] width 391 height 53
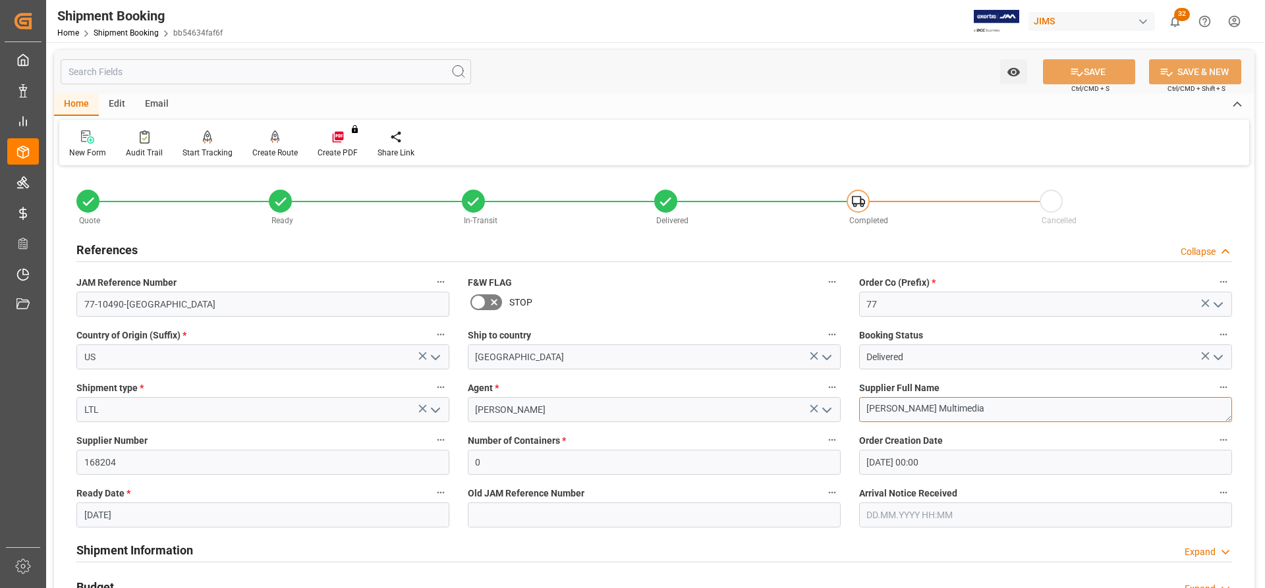
drag, startPoint x: 953, startPoint y: 405, endPoint x: 832, endPoint y: 406, distance: 120.6
click at [832, 406] on div "Quote Ready In-Transit Delivered Completed Cancelled References Collapse JAM Re…" at bounding box center [654, 578] width 1200 height 819
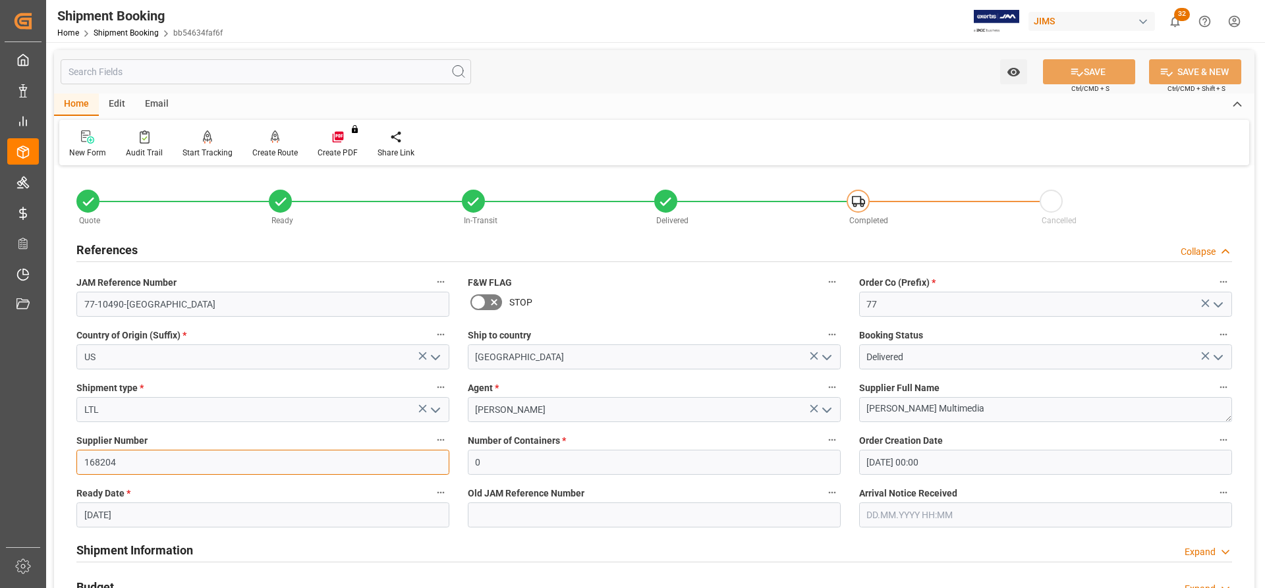
drag, startPoint x: 134, startPoint y: 464, endPoint x: 75, endPoint y: 464, distance: 59.3
click at [75, 464] on div "Supplier Number 168204" at bounding box center [262, 453] width 391 height 53
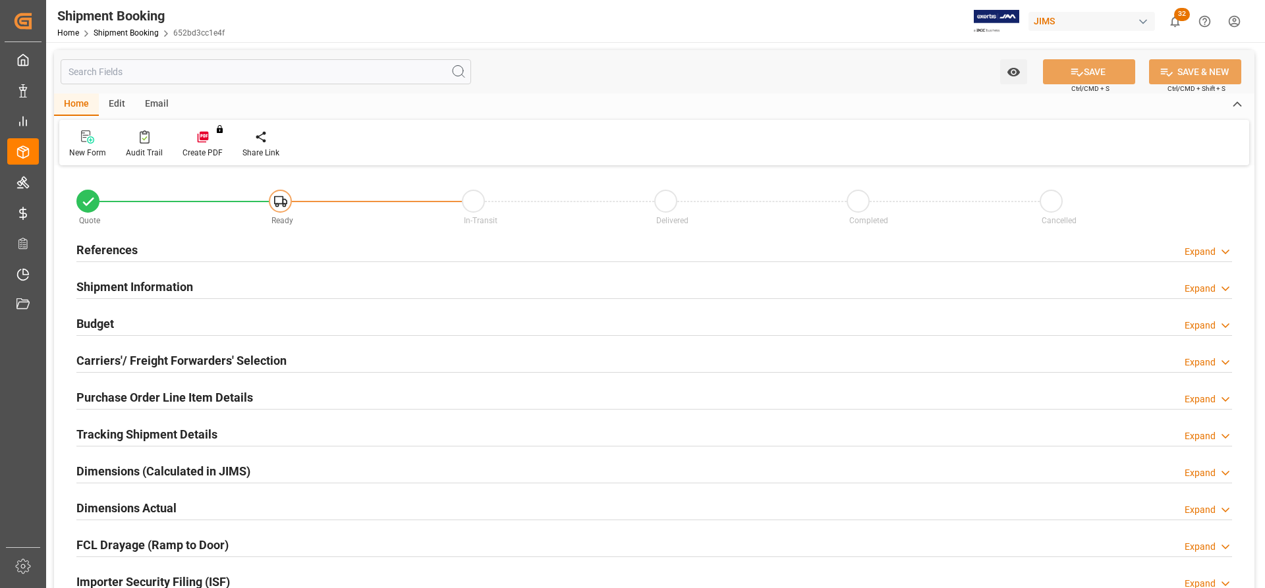
type input "0"
type input "[DATE] 00:00"
type input "[DATE]"
click at [98, 252] on h2 "References" at bounding box center [106, 250] width 61 height 18
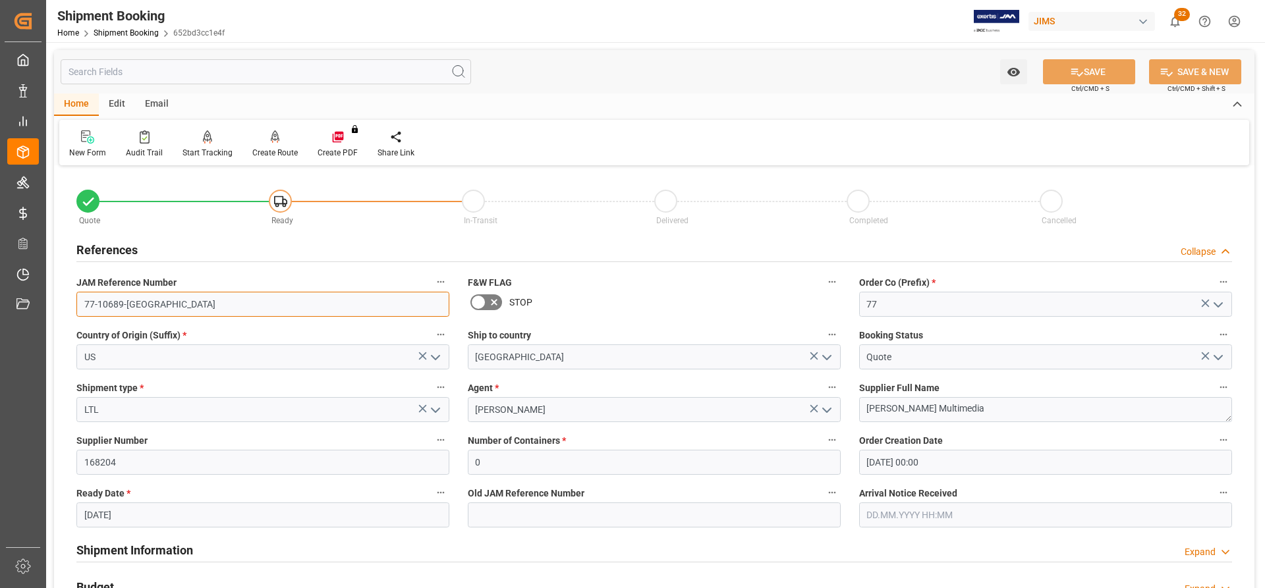
drag, startPoint x: 153, startPoint y: 309, endPoint x: 70, endPoint y: 300, distance: 82.9
click at [70, 300] on div "JAM Reference Number 77-10689-US" at bounding box center [262, 295] width 391 height 53
